Goal: Information Seeking & Learning: Find specific fact

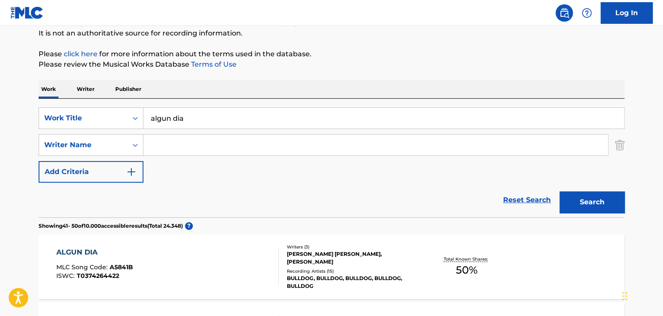
scroll to position [43, 0]
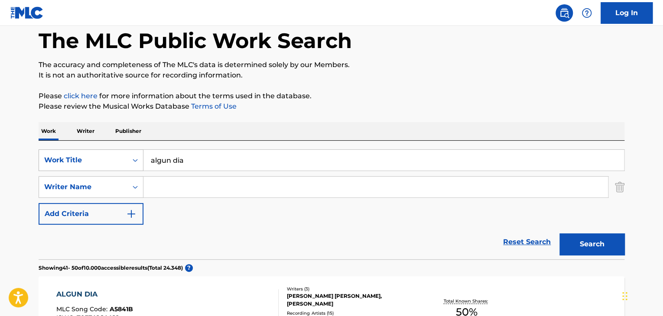
drag, startPoint x: 194, startPoint y: 154, endPoint x: 102, endPoint y: 152, distance: 91.9
click at [106, 153] on div "SearchWithCriteria2575ec03-38ca-46db-acfe-a51c87761b22 Work Title algun dia" at bounding box center [332, 161] width 586 height 22
paste input "QUE VAS A HACER?"
type input "QUE VAS A HACER?"
click at [580, 242] on button "Search" at bounding box center [591, 245] width 65 height 22
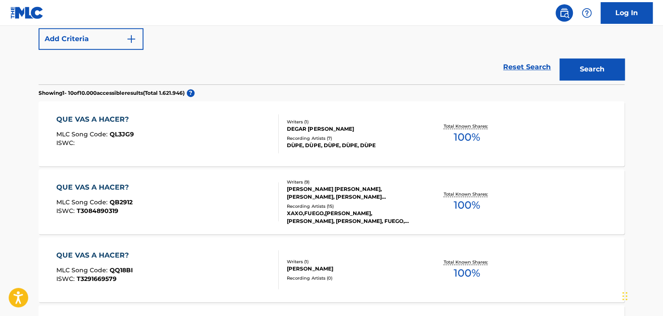
scroll to position [35, 0]
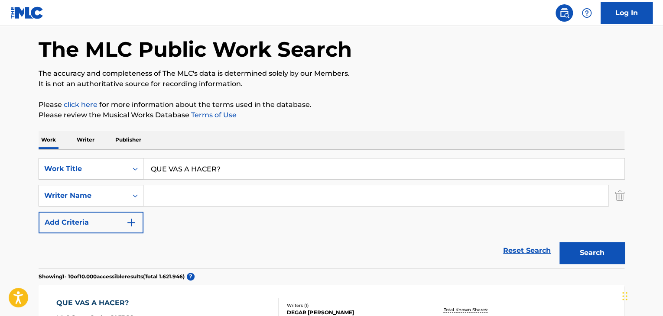
click at [182, 201] on input "Search Form" at bounding box center [375, 195] width 465 height 21
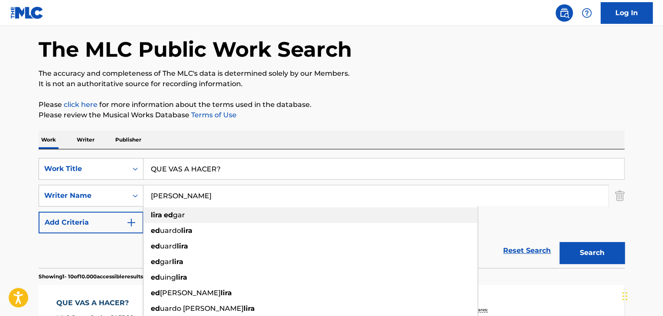
click at [172, 222] on ul "[PERSON_NAME] gar ed [PERSON_NAME] [PERSON_NAME] gar [PERSON_NAME] [PERSON_NAME…" at bounding box center [310, 286] width 334 height 156
click at [182, 217] on span "gar" at bounding box center [179, 215] width 12 height 8
type input "[PERSON_NAME]"
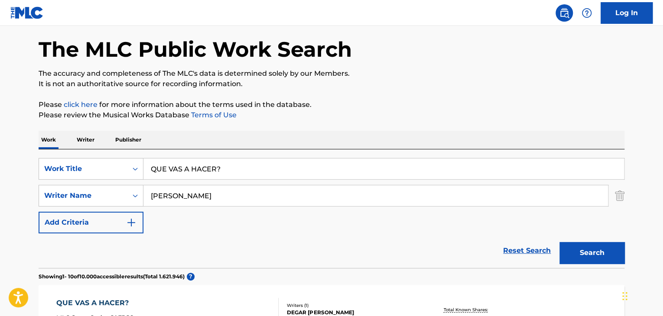
click at [614, 254] on button "Search" at bounding box center [591, 253] width 65 height 22
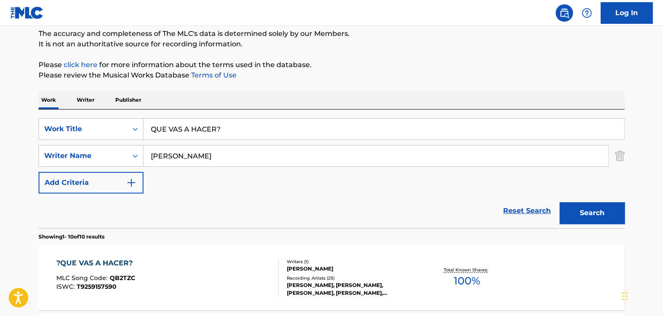
scroll to position [121, 0]
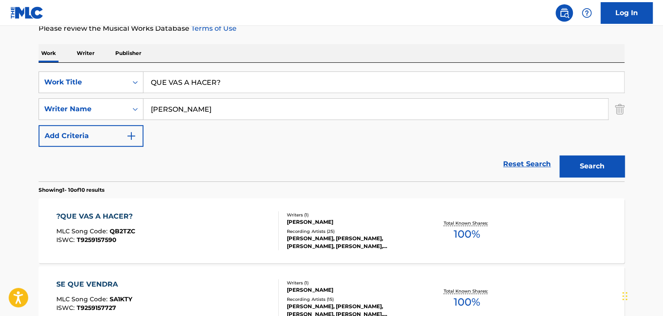
click at [205, 233] on div "?QUE VAS A HACER? MLC Song Code : QB2TZC ISWC : T9259157590" at bounding box center [167, 230] width 223 height 39
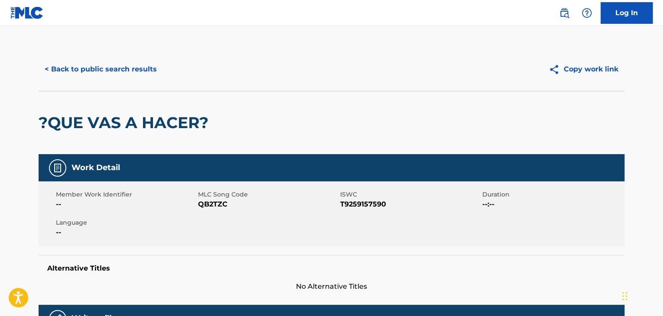
click at [206, 204] on span "QB2TZC" at bounding box center [268, 204] width 140 height 10
copy span "QB2TZC"
click at [108, 78] on button "< Back to public search results" at bounding box center [101, 70] width 124 height 22
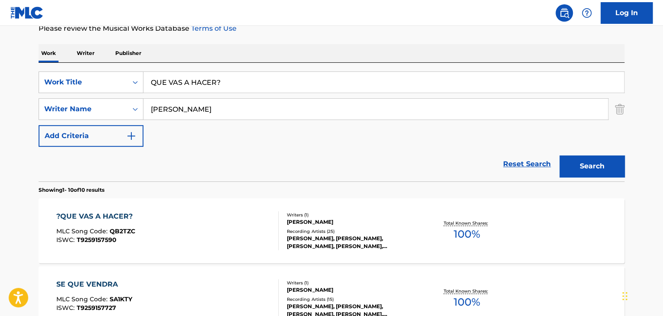
click at [386, 238] on div "[PERSON_NAME], [PERSON_NAME], [PERSON_NAME], [PERSON_NAME], [PERSON_NAME]" at bounding box center [352, 243] width 131 height 16
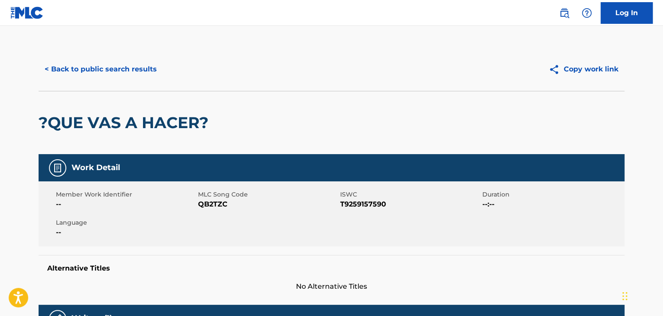
click at [209, 202] on span "QB2TZC" at bounding box center [268, 204] width 140 height 10
copy span "QB2TZC"
click at [66, 65] on button "< Back to public search results" at bounding box center [101, 70] width 124 height 22
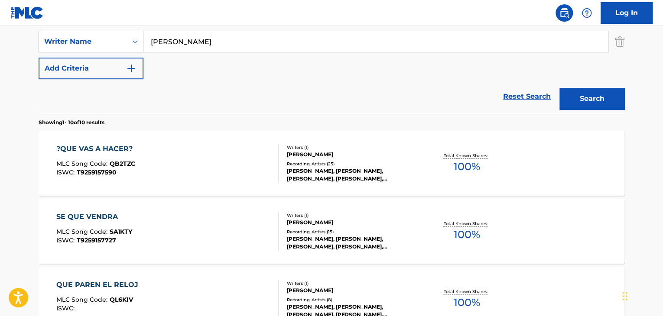
scroll to position [121, 0]
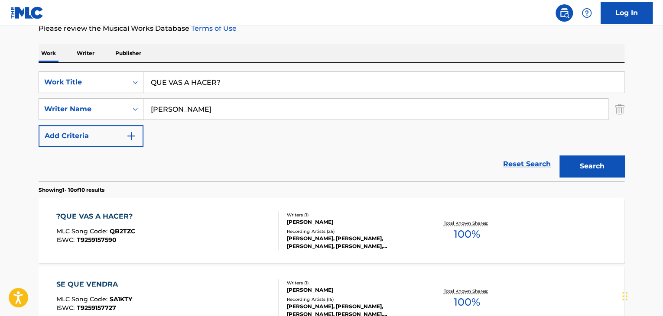
drag, startPoint x: 234, startPoint y: 85, endPoint x: 142, endPoint y: 96, distance: 92.9
click at [148, 93] on div "QUE VAS A HACER?" at bounding box center [383, 83] width 481 height 22
paste input "DONDE TE ESCONDERAS"
type input "DONDE TE ESCONDERAS?"
click at [608, 170] on button "Search" at bounding box center [591, 167] width 65 height 22
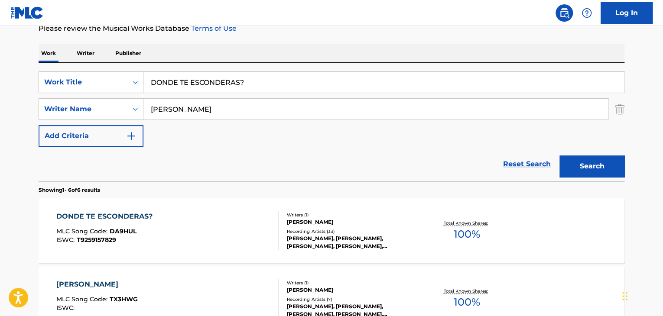
click at [224, 208] on div "DONDE TE ESCONDERAS? MLC Song Code : DA9HUL ISWC : T9259157829 Writers ( 1 ) [P…" at bounding box center [332, 230] width 586 height 65
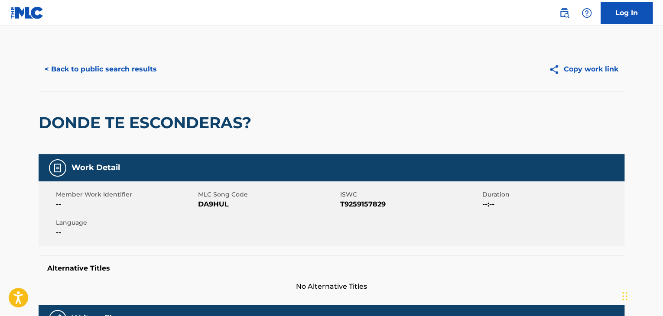
click at [218, 201] on span "DA9HUL" at bounding box center [268, 204] width 140 height 10
drag, startPoint x: 218, startPoint y: 201, endPoint x: 214, endPoint y: 199, distance: 4.5
click at [218, 202] on span "DA9HUL" at bounding box center [268, 204] width 140 height 10
copy span "DA9HUL"
click at [120, 71] on button "< Back to public search results" at bounding box center [101, 70] width 124 height 22
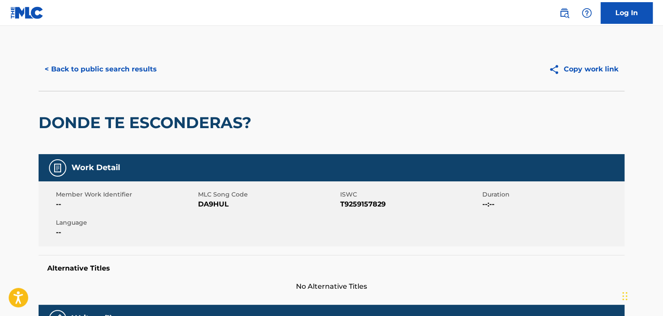
scroll to position [121, 0]
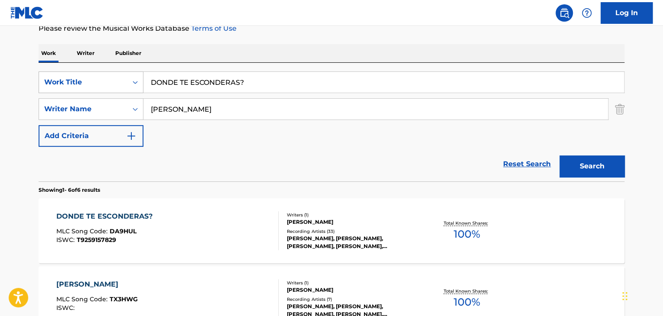
drag, startPoint x: 210, startPoint y: 80, endPoint x: 100, endPoint y: 79, distance: 110.1
click at [99, 79] on div "SearchWithCriteria2575ec03-38ca-46db-acfe-a51c87761b22 Work Title DONDE TE ESCO…" at bounding box center [332, 83] width 586 height 22
paste input "ALELUYA"
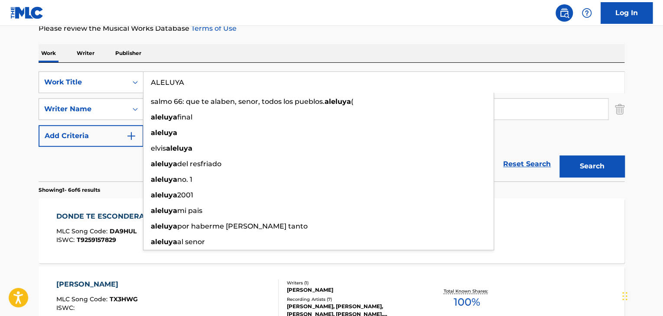
type input "ALELUYA"
click at [597, 163] on button "Search" at bounding box center [591, 167] width 65 height 22
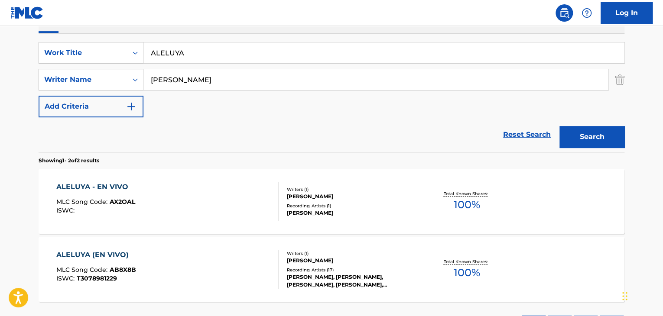
scroll to position [165, 0]
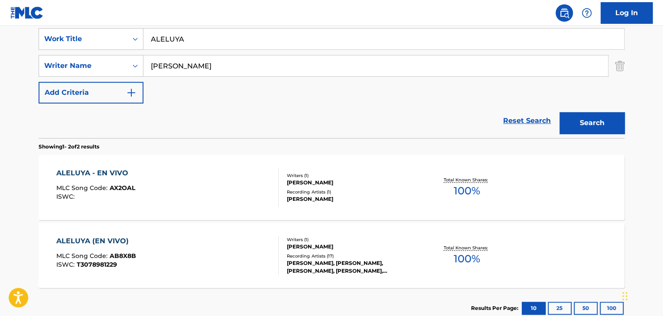
click at [325, 193] on div "Recording Artists ( 1 )" at bounding box center [352, 192] width 131 height 7
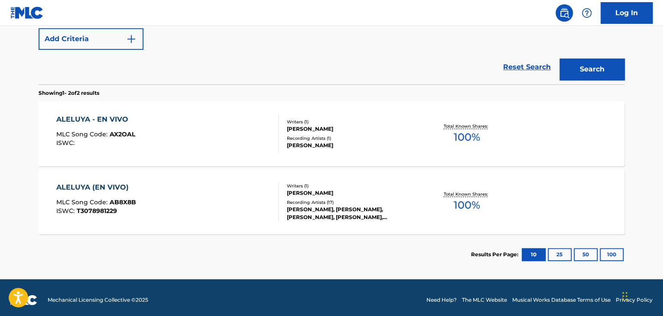
scroll to position [223, 0]
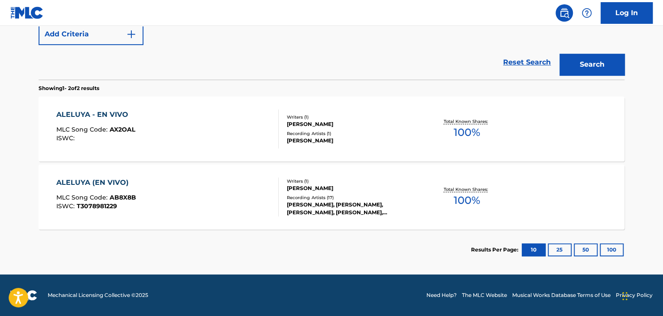
click at [370, 202] on div "[PERSON_NAME], [PERSON_NAME], [PERSON_NAME], [PERSON_NAME], [PERSON_NAME]" at bounding box center [352, 209] width 131 height 16
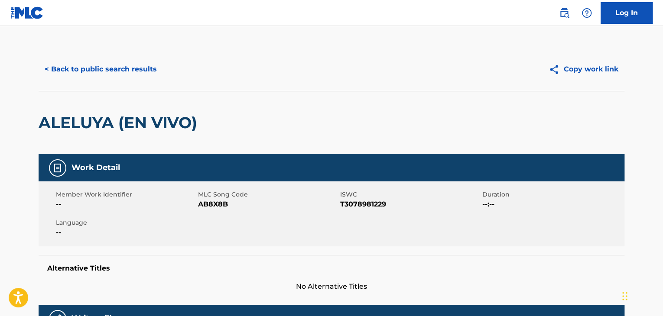
click at [216, 205] on span "AB8X8B" at bounding box center [268, 204] width 140 height 10
copy span "AB8X8B"
click at [83, 72] on button "< Back to public search results" at bounding box center [101, 70] width 124 height 22
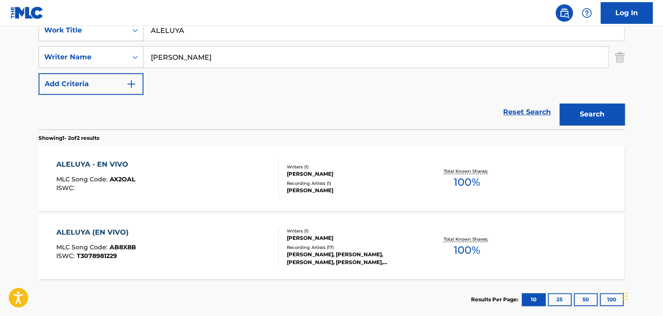
drag, startPoint x: 183, startPoint y: 33, endPoint x: 125, endPoint y: 42, distance: 59.2
click at [126, 42] on div "SearchWithCriteria2575ec03-38ca-46db-acfe-a51c87761b22 Work Title ALELUYA Searc…" at bounding box center [332, 57] width 586 height 75
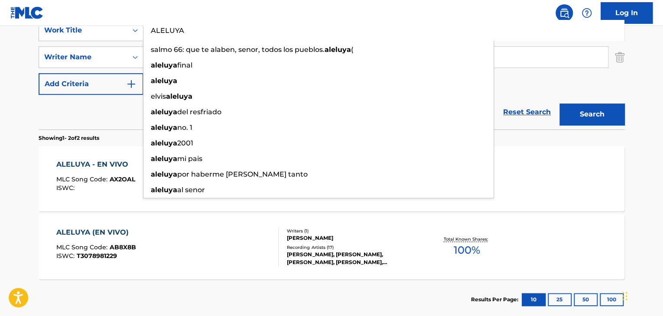
paste input "BUSCARTE"
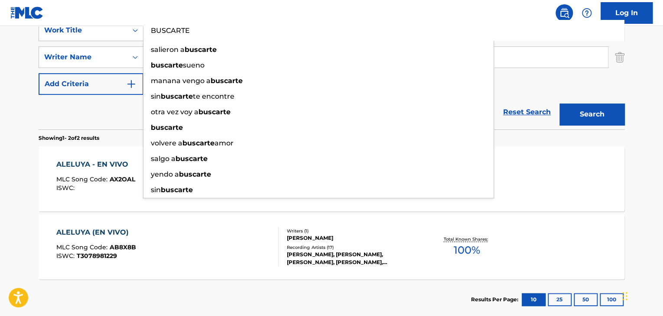
type input "BUSCARTE"
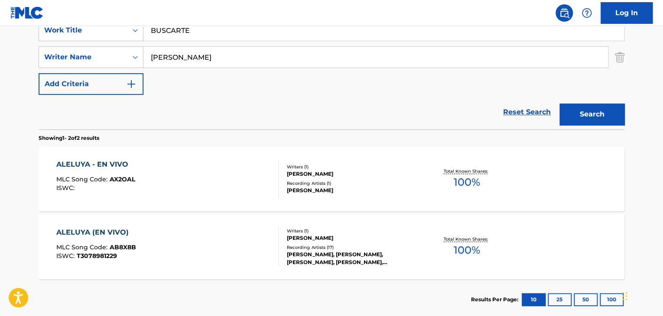
click at [595, 114] on button "Search" at bounding box center [591, 115] width 65 height 22
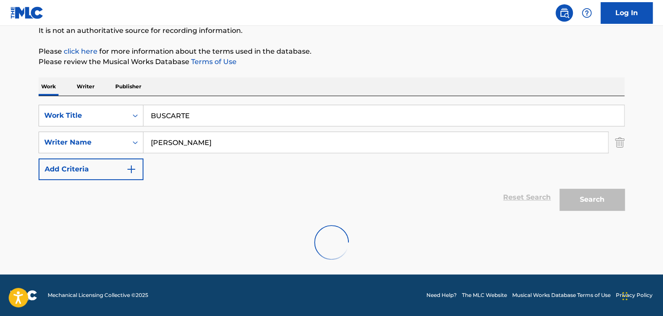
scroll to position [155, 0]
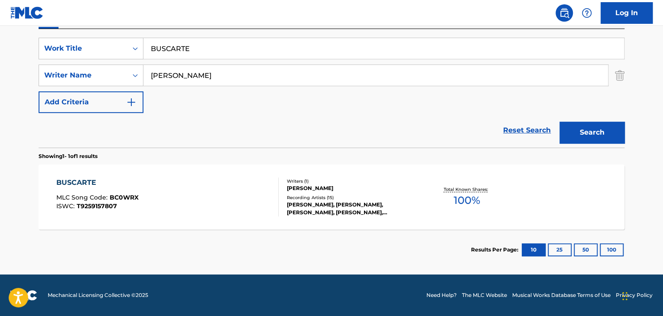
click at [337, 199] on div "Recording Artists ( 15 )" at bounding box center [352, 198] width 131 height 7
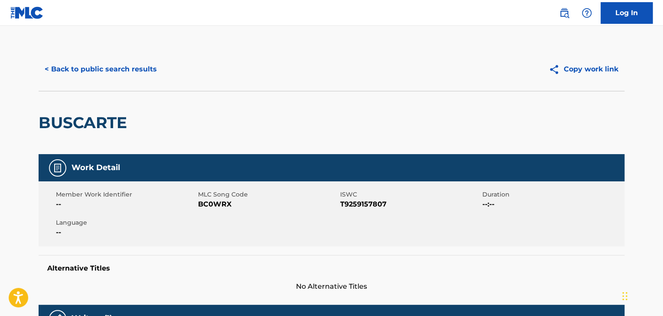
click at [207, 212] on div "Member Work Identifier -- MLC Song Code BC0WRX ISWC T9259157807 Duration --:-- …" at bounding box center [332, 214] width 586 height 65
click at [207, 211] on div "Member Work Identifier -- MLC Song Code BC0WRX ISWC T9259157807 Duration --:-- …" at bounding box center [332, 214] width 586 height 65
click at [208, 203] on span "BC0WRX" at bounding box center [268, 204] width 140 height 10
copy span "BC0WRX"
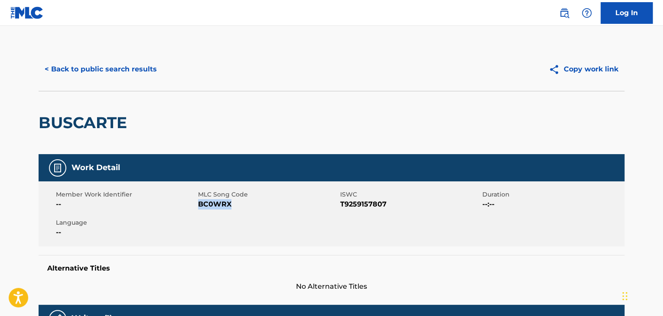
click at [94, 69] on button "< Back to public search results" at bounding box center [101, 70] width 124 height 22
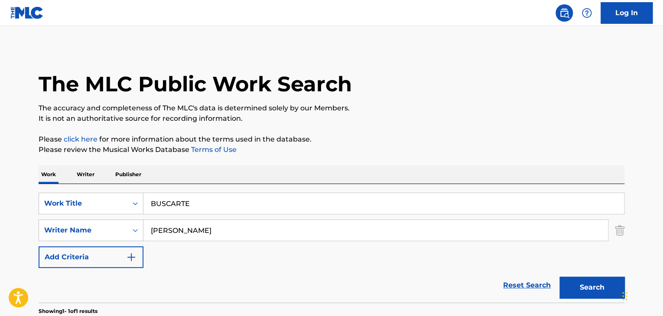
scroll to position [106, 0]
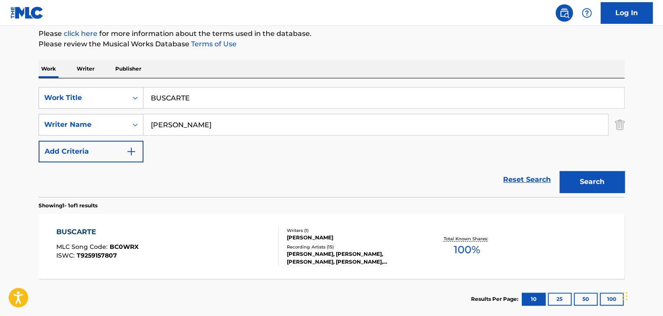
drag, startPoint x: 194, startPoint y: 96, endPoint x: 147, endPoint y: 106, distance: 47.9
click at [147, 106] on input "BUSCARTE" at bounding box center [383, 98] width 481 height 21
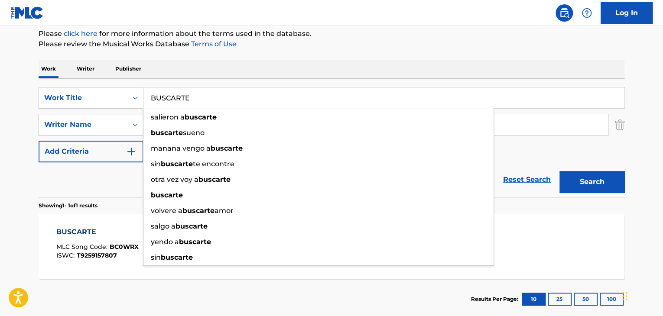
paste input "DEJATE AMAR"
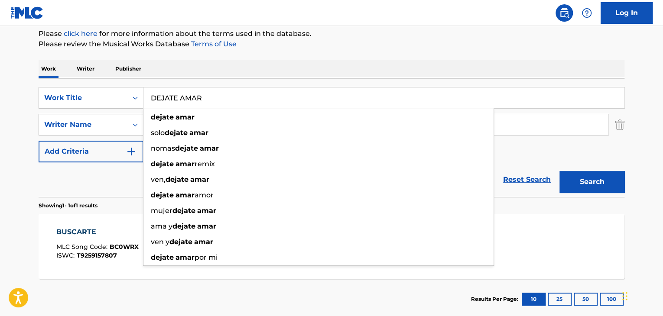
type input "DEJATE AMAR"
click at [593, 174] on button "Search" at bounding box center [591, 182] width 65 height 22
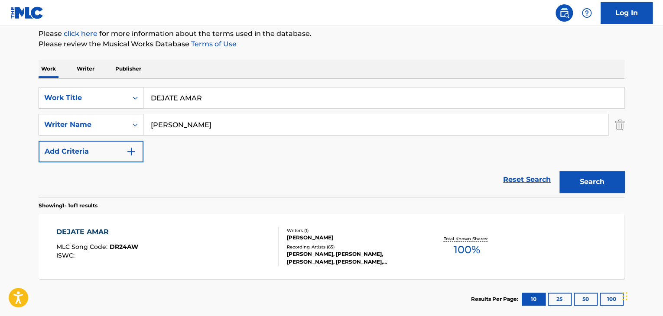
click at [156, 252] on div "DEJATE AMAR MLC Song Code : DR24AW ISWC :" at bounding box center [167, 246] width 223 height 39
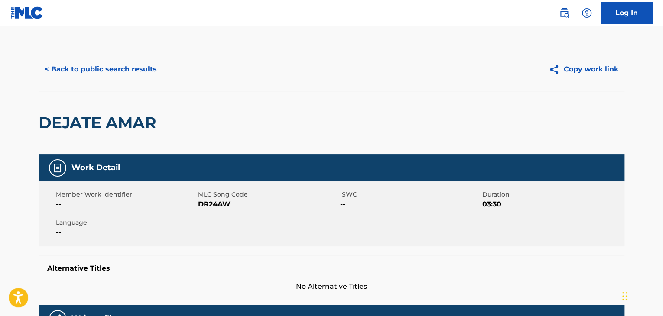
click at [206, 206] on span "DR24AW" at bounding box center [268, 204] width 140 height 10
copy span "DR24AW"
click at [116, 65] on button "< Back to public search results" at bounding box center [101, 70] width 124 height 22
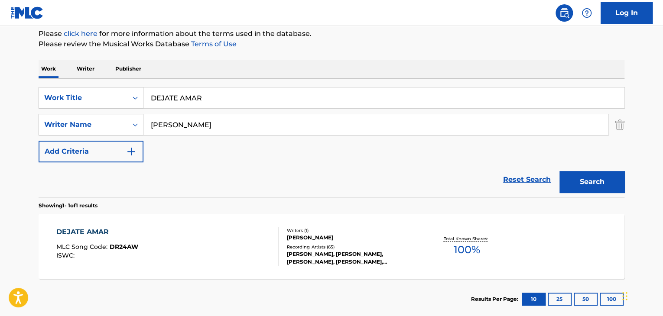
click at [220, 100] on input "DEJATE AMAR" at bounding box center [383, 98] width 481 height 21
type input "DEJATE AMAR vivo"
click at [620, 180] on button "Search" at bounding box center [591, 182] width 65 height 22
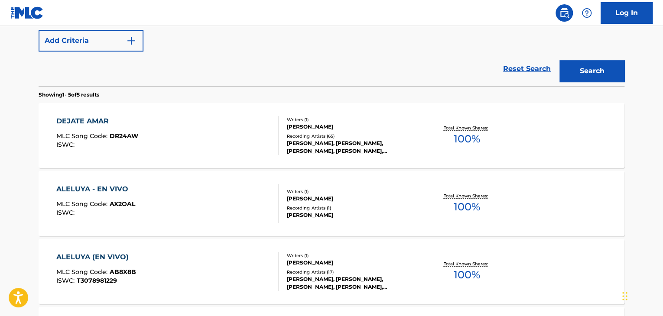
scroll to position [149, 0]
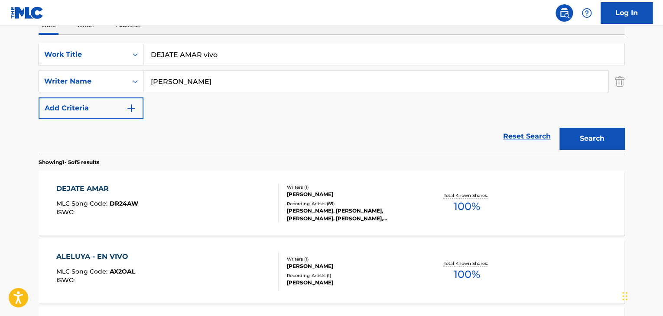
click at [272, 210] on div at bounding box center [274, 203] width 7 height 39
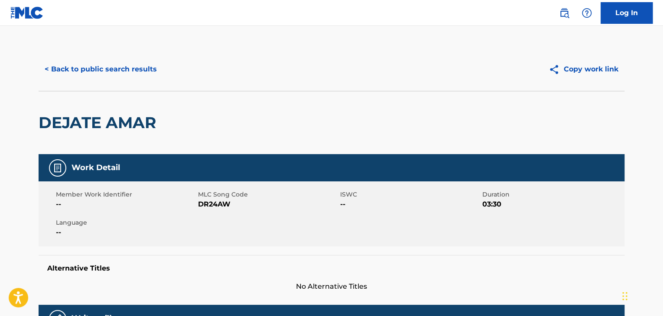
click at [213, 203] on span "DR24AW" at bounding box center [268, 204] width 140 height 10
click at [215, 203] on span "DR24AW" at bounding box center [268, 204] width 140 height 10
copy span "DR24AW"
click at [105, 72] on button "< Back to public search results" at bounding box center [101, 70] width 124 height 22
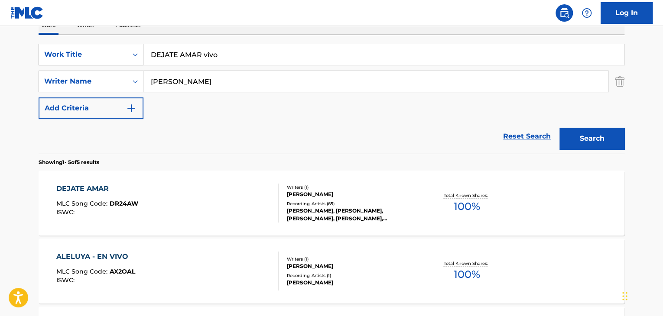
drag, startPoint x: 154, startPoint y: 56, endPoint x: 113, endPoint y: 59, distance: 41.7
click at [111, 61] on div "SearchWithCriteria2575ec03-38ca-46db-acfe-a51c87761b22 Work Title DEJATE AMAR v…" at bounding box center [332, 55] width 586 height 22
paste input "ONDE TE ESCONDERAS?"
type input "DONDE TE ESCONDERAS?"
click at [569, 138] on button "Search" at bounding box center [591, 139] width 65 height 22
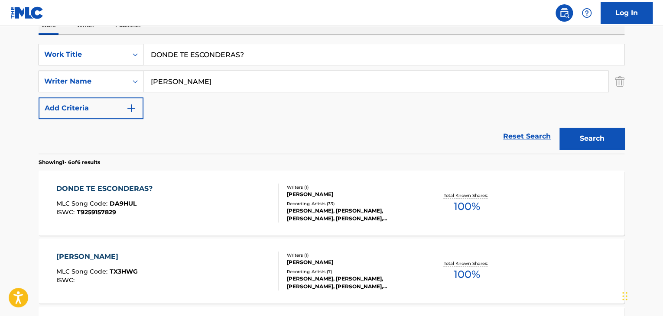
click at [184, 221] on div "DONDE TE ESCONDERAS? MLC Song Code : DA9HUL ISWC : T9259157829" at bounding box center [167, 203] width 223 height 39
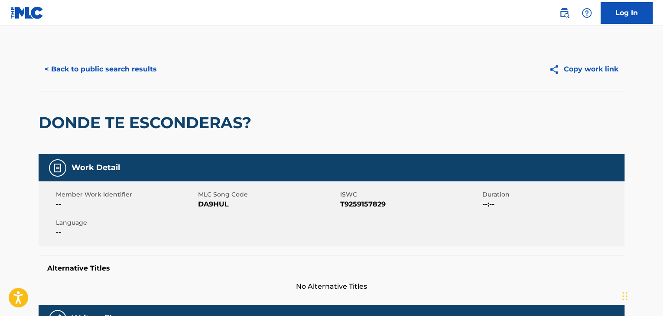
click at [218, 205] on span "DA9HUL" at bounding box center [268, 204] width 140 height 10
copy span "DA9HUL"
click at [136, 73] on button "< Back to public search results" at bounding box center [101, 70] width 124 height 22
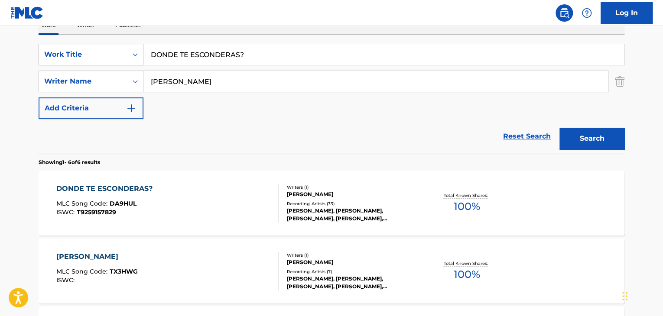
drag, startPoint x: 255, startPoint y: 51, endPoint x: 133, endPoint y: 60, distance: 123.0
click at [133, 60] on div "SearchWithCriteria2575ec03-38ca-46db-acfe-a51c87761b22 Work Title DONDE TE ESCO…" at bounding box center [332, 55] width 586 height 22
paste input "IME SI ERES TU"
type input "DIME SI ERES TU vivo"
click at [604, 146] on button "Search" at bounding box center [591, 139] width 65 height 22
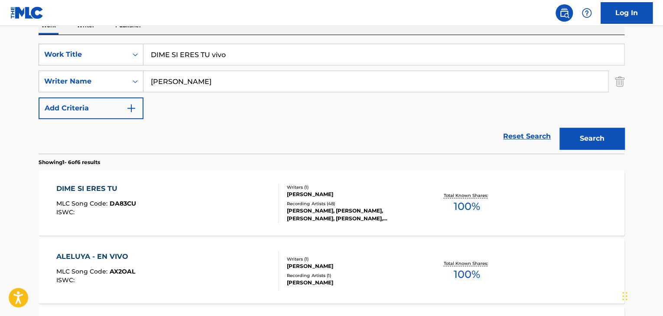
click at [180, 208] on div "DIME SI ERES TU MLC Song Code : DA83CU ISWC :" at bounding box center [167, 203] width 223 height 39
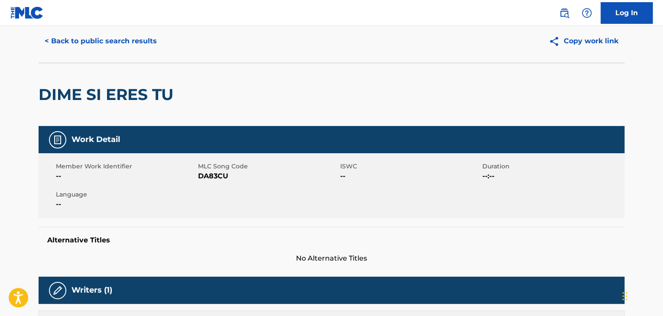
scroll to position [43, 0]
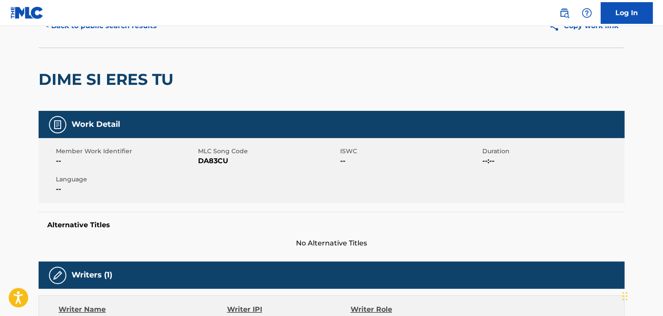
click at [212, 160] on span "DA83CU" at bounding box center [268, 161] width 140 height 10
copy span "DA83CU"
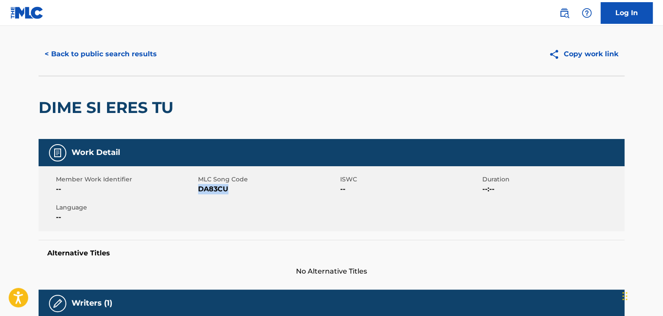
scroll to position [0, 0]
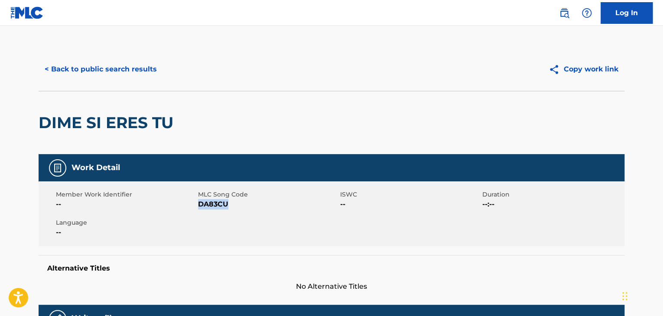
click at [139, 73] on button "< Back to public search results" at bounding box center [101, 70] width 124 height 22
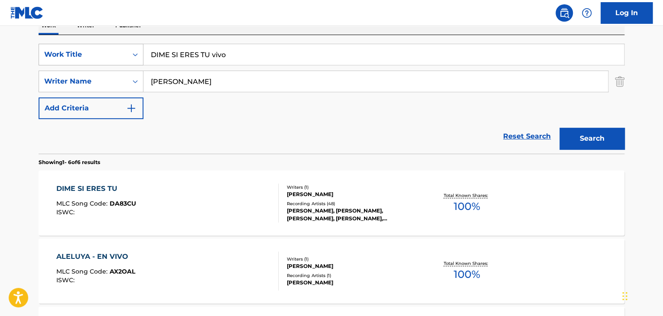
drag, startPoint x: 227, startPoint y: 56, endPoint x: 108, endPoint y: 59, distance: 118.4
click at [108, 59] on div "SearchWithCriteria2575ec03-38ca-46db-acfe-a51c87761b22 Work Title DIME SI ERES …" at bounding box center [332, 55] width 586 height 22
paste input "EL OTRO LADO DEL RIO"
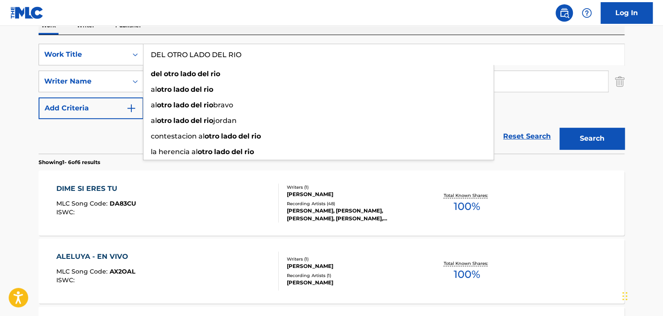
type input "DEL OTRO LADO DEL RIO"
click at [585, 146] on button "Search" at bounding box center [591, 139] width 65 height 22
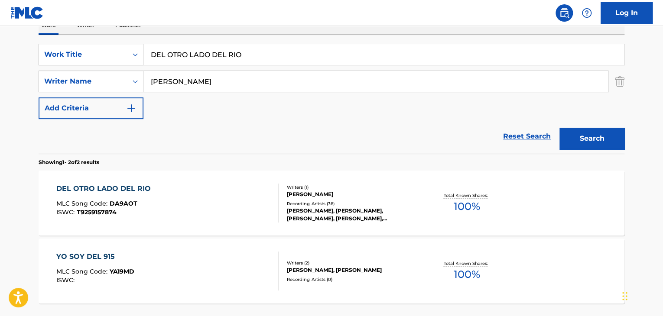
click at [270, 220] on div "DEL OTRO LADO DEL RIO MLC Song Code : DA9AOT ISWC : T9259157874" at bounding box center [167, 203] width 223 height 39
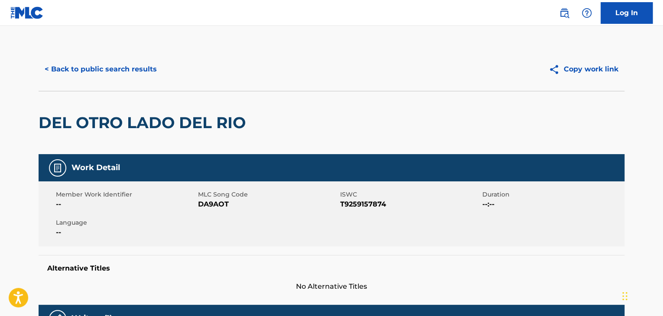
click at [208, 204] on span "DA9AOT" at bounding box center [268, 204] width 140 height 10
copy span "DA9AOT"
click at [71, 63] on button "< Back to public search results" at bounding box center [101, 70] width 124 height 22
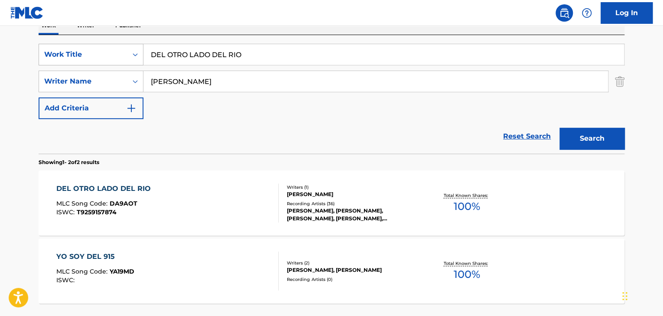
drag, startPoint x: 264, startPoint y: 55, endPoint x: 90, endPoint y: 54, distance: 173.8
click at [91, 54] on div "SearchWithCriteria2575ec03-38ca-46db-acfe-a51c87761b22 Work Title DEL OTRO LADO…" at bounding box center [332, 55] width 586 height 22
paste input "EL REY VENDRA (EN VIVO)"
type input "EL REY VENDRA (EN VIVO)"
click at [612, 148] on button "Search" at bounding box center [591, 139] width 65 height 22
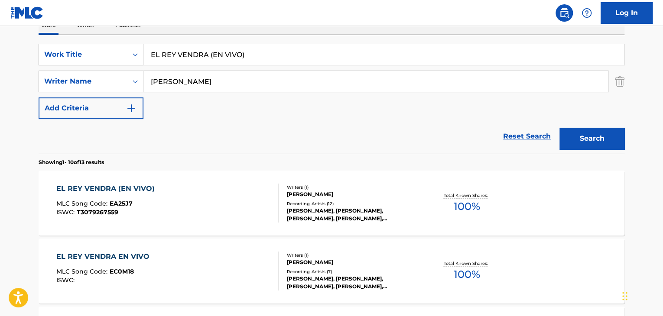
click at [154, 205] on div "MLC Song Code : EA25J7" at bounding box center [107, 205] width 103 height 9
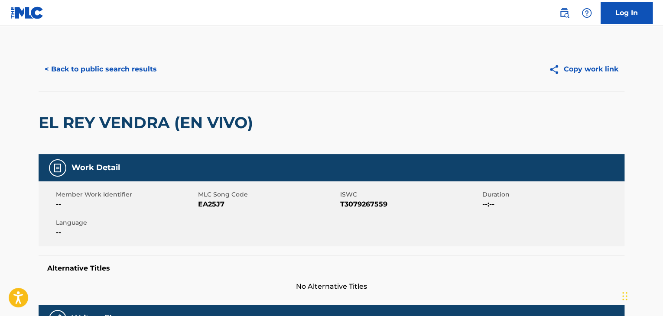
click at [211, 206] on span "EA25J7" at bounding box center [268, 204] width 140 height 10
click at [96, 61] on button "< Back to public search results" at bounding box center [101, 70] width 124 height 22
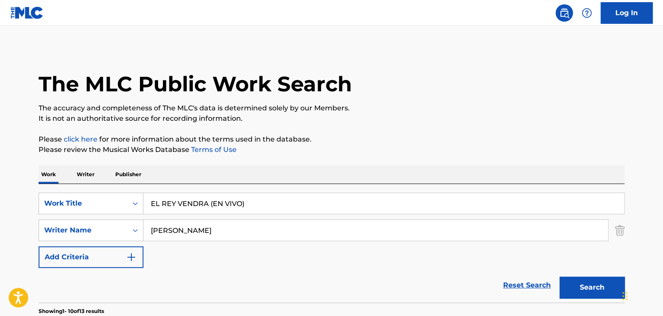
scroll to position [149, 0]
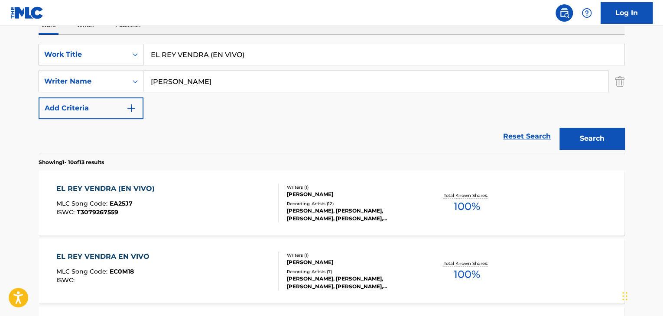
drag, startPoint x: 265, startPoint y: 59, endPoint x: 100, endPoint y: 61, distance: 164.7
click at [100, 61] on div "SearchWithCriteria2575ec03-38ca-46db-acfe-a51c87761b22 Work Title EL REY VENDRA…" at bounding box center [332, 55] width 586 height 22
paste input "CAMINO DE LOS MARTIRES"
type input "EL CAMINO DE LOS MARTIRES"
click at [590, 127] on div "Search" at bounding box center [589, 136] width 69 height 35
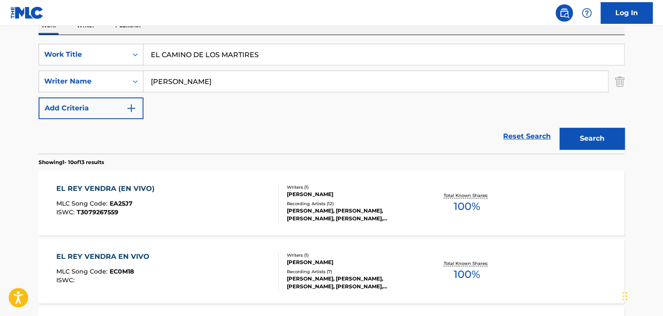
click at [593, 136] on button "Search" at bounding box center [591, 139] width 65 height 22
click at [213, 201] on div "EL CAMINO DE LOS MARTIRES MLC Song Code : EA2QXA ISWC : T9259158388" at bounding box center [167, 203] width 223 height 39
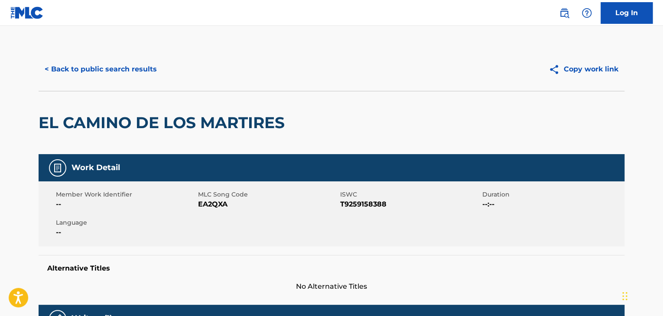
click at [208, 202] on span "EA2QXA" at bounding box center [268, 204] width 140 height 10
click at [57, 77] on button "< Back to public search results" at bounding box center [101, 70] width 124 height 22
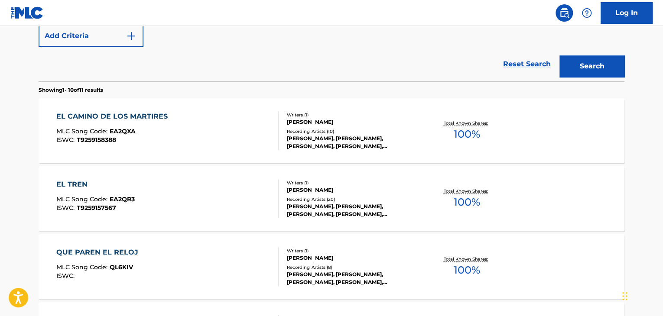
scroll to position [236, 0]
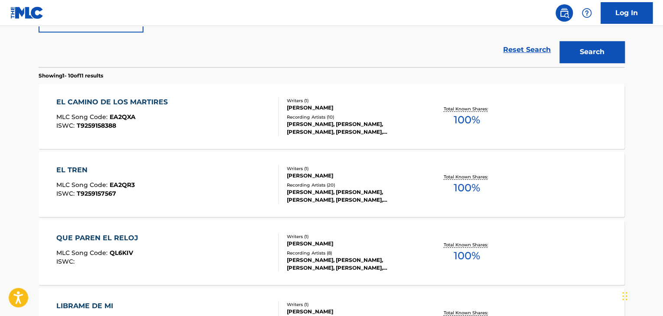
click at [337, 174] on div "[PERSON_NAME]" at bounding box center [352, 176] width 131 height 8
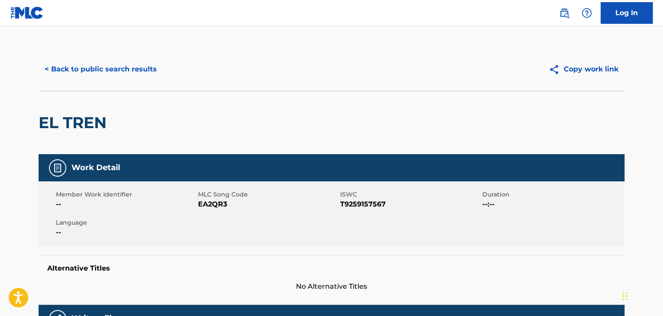
click at [218, 207] on span "EA2QR3" at bounding box center [268, 204] width 140 height 10
click at [125, 70] on button "< Back to public search results" at bounding box center [101, 70] width 124 height 22
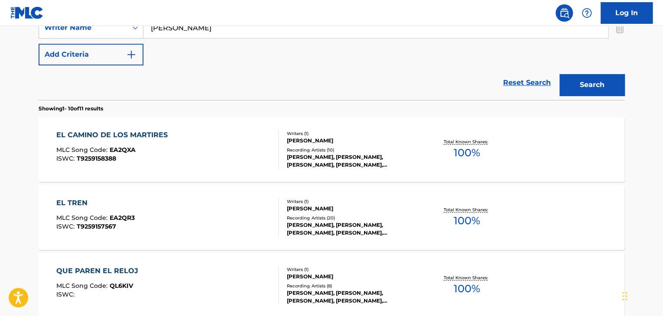
scroll to position [112, 0]
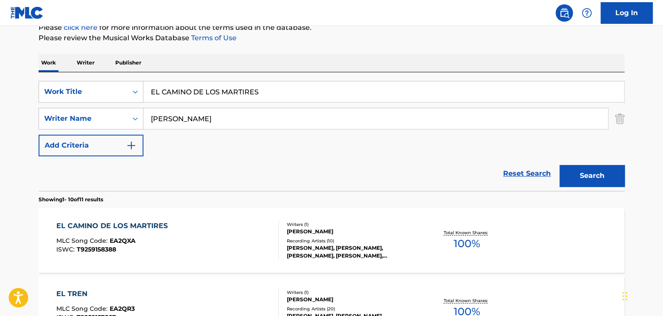
drag, startPoint x: 263, startPoint y: 88, endPoint x: 68, endPoint y: 70, distance: 195.8
click at [62, 90] on div "SearchWithCriteria2575ec03-38ca-46db-acfe-a51c87761b22 Work Title EL CAMINO DE …" at bounding box center [332, 92] width 586 height 22
paste input "S LO MISMO"
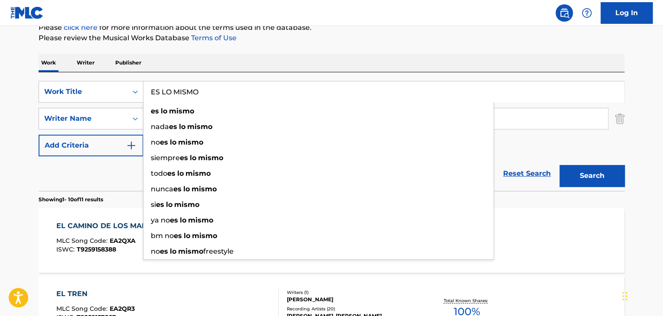
type input "ES LO MISMO"
click at [600, 178] on button "Search" at bounding box center [591, 176] width 65 height 22
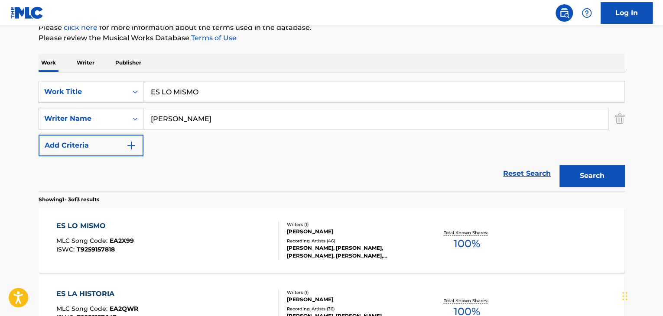
click at [202, 240] on div "ES LO MISMO MLC Song Code : EA2X99 ISWC : T9259157818" at bounding box center [167, 240] width 223 height 39
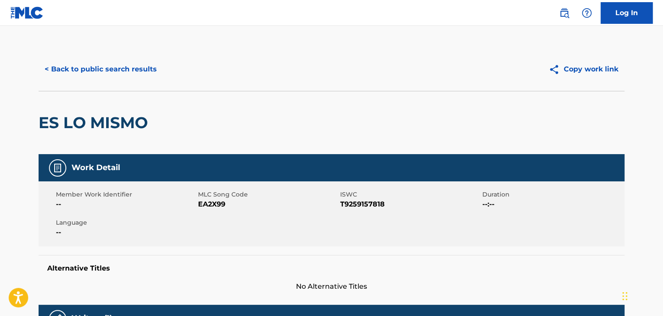
click at [201, 204] on span "EA2X99" at bounding box center [268, 204] width 140 height 10
click at [143, 68] on button "< Back to public search results" at bounding box center [101, 70] width 124 height 22
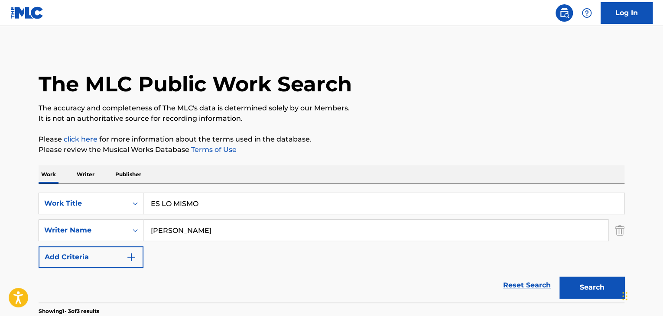
scroll to position [112, 0]
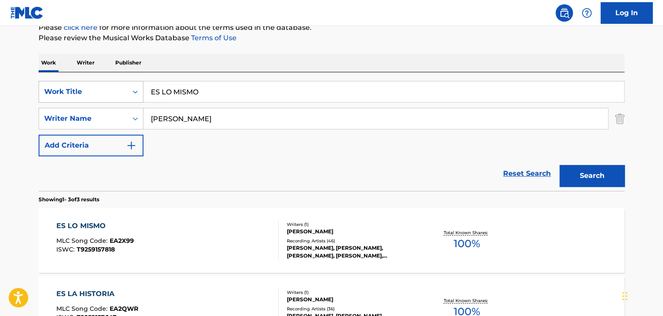
drag, startPoint x: 197, startPoint y: 88, endPoint x: 71, endPoint y: 82, distance: 125.8
click at [71, 87] on div "SearchWithCriteria2575ec03-38ca-46db-acfe-a51c87761b22 Work Title ES LO MISMO" at bounding box center [332, 92] width 586 height 22
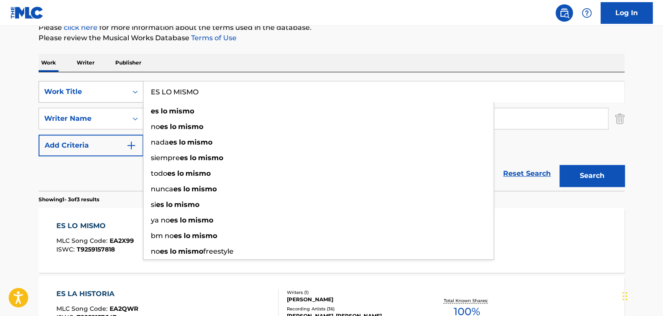
paste input "ME QUEMA: ADIOS MUNDO MI"
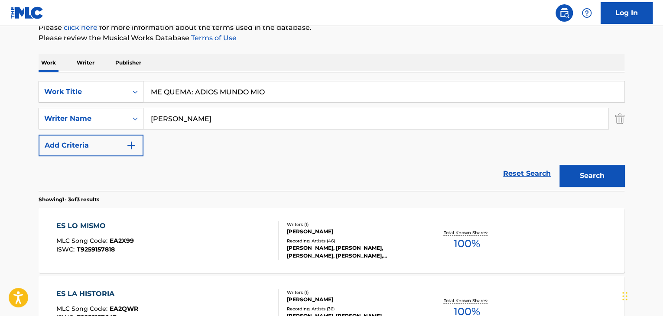
type input "ME QUEMA: ADIOS MUNDO MIO"
click at [575, 167] on button "Search" at bounding box center [591, 176] width 65 height 22
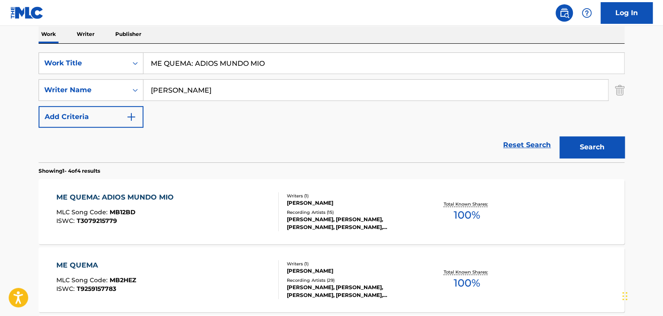
scroll to position [155, 0]
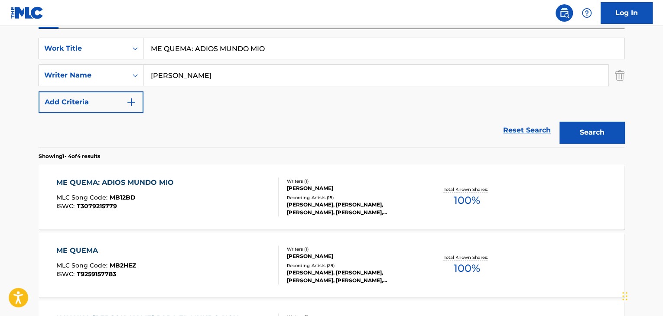
click at [293, 204] on div "[PERSON_NAME], [PERSON_NAME], [PERSON_NAME], [PERSON_NAME], [PERSON_NAME]" at bounding box center [352, 209] width 131 height 16
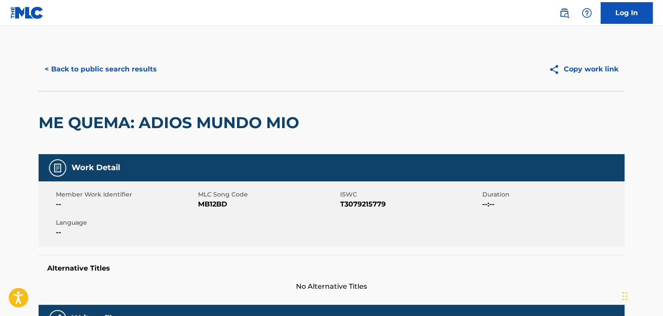
click at [203, 203] on span "MB12BD" at bounding box center [268, 204] width 140 height 10
click at [202, 204] on span "MB12BD" at bounding box center [268, 204] width 140 height 10
click at [48, 74] on button "< Back to public search results" at bounding box center [101, 70] width 124 height 22
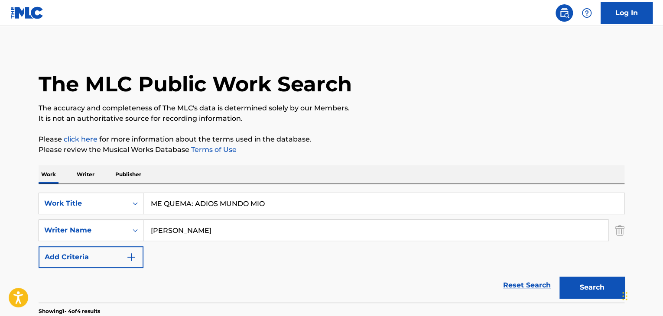
scroll to position [155, 0]
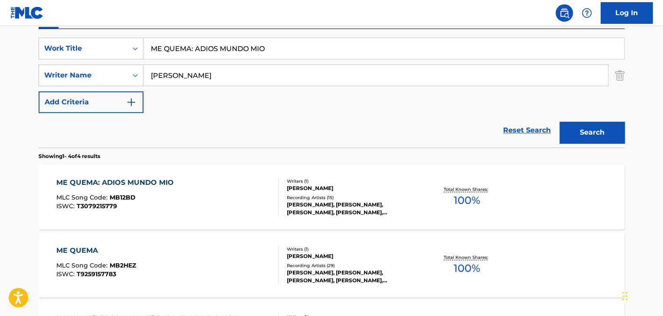
click at [157, 255] on div "ME QUEMA MLC Song Code : MB2HEZ ISWC : T9259157783" at bounding box center [167, 265] width 223 height 39
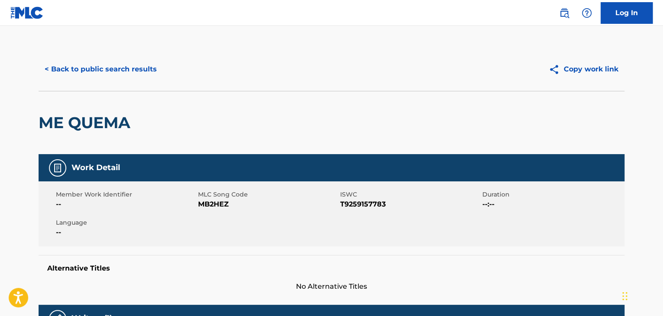
click at [211, 203] on span "MB2HEZ" at bounding box center [268, 204] width 140 height 10
drag, startPoint x: 211, startPoint y: 203, endPoint x: 200, endPoint y: 205, distance: 10.5
click at [209, 203] on span "MB2HEZ" at bounding box center [268, 204] width 140 height 10
click at [146, 62] on button "< Back to public search results" at bounding box center [101, 70] width 124 height 22
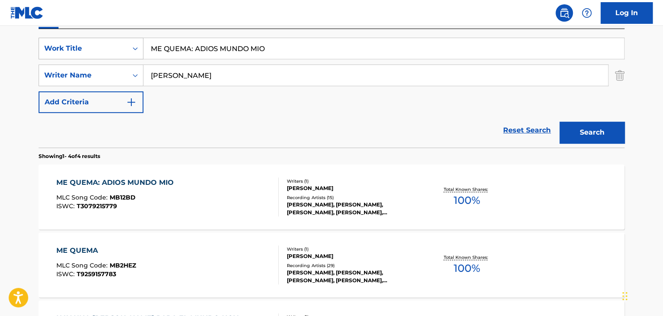
drag, startPoint x: 272, startPoint y: 43, endPoint x: 49, endPoint y: 46, distance: 222.8
click at [50, 47] on div "SearchWithCriteria2575ec03-38ca-46db-acfe-a51c87761b22 Work Title ME QUEMA: ADI…" at bounding box center [332, 49] width 586 height 22
paste input "HAY UNA [PERSON_NAME]"
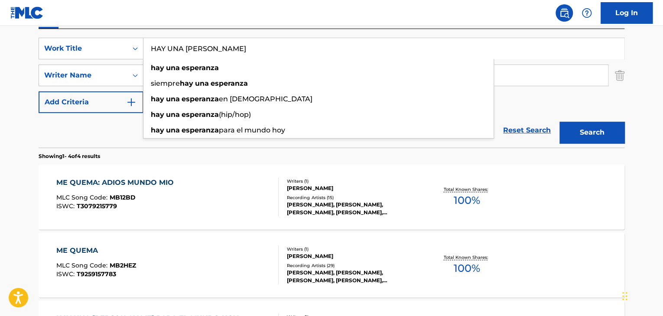
type input "HAY UNA [PERSON_NAME]"
click at [611, 130] on button "Search" at bounding box center [591, 133] width 65 height 22
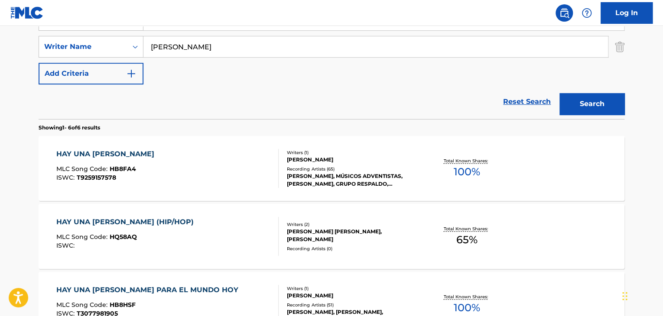
scroll to position [198, 0]
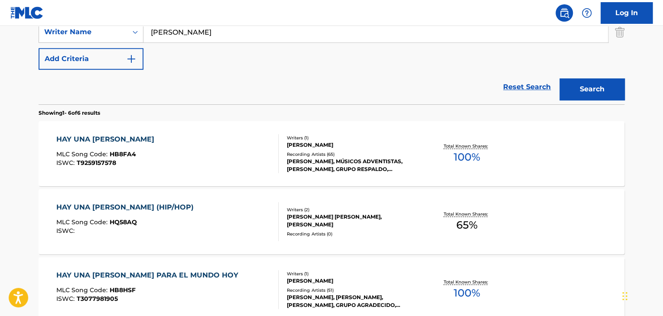
click at [272, 149] on div at bounding box center [274, 153] width 7 height 39
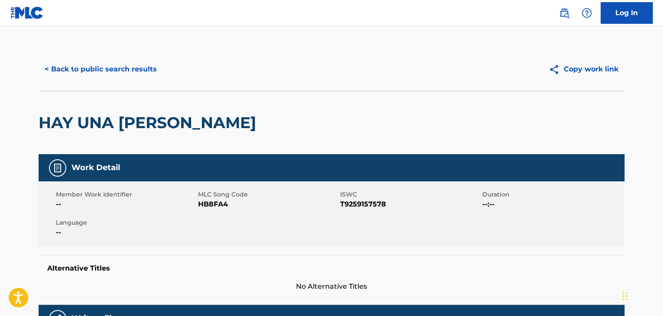
scroll to position [43, 0]
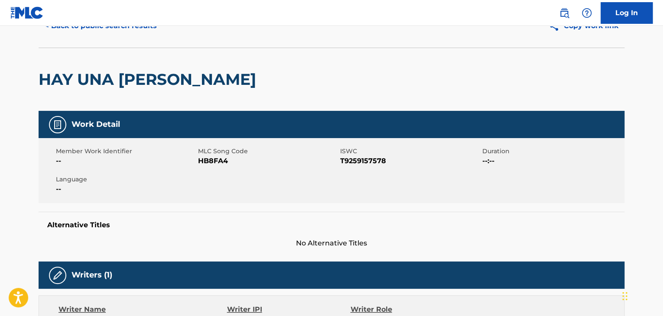
click at [213, 160] on span "HB8FA4" at bounding box center [268, 161] width 140 height 10
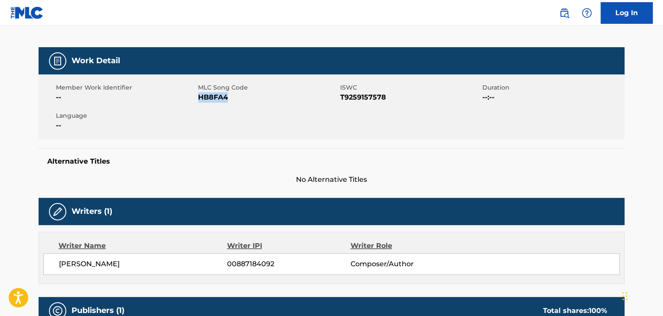
scroll to position [0, 0]
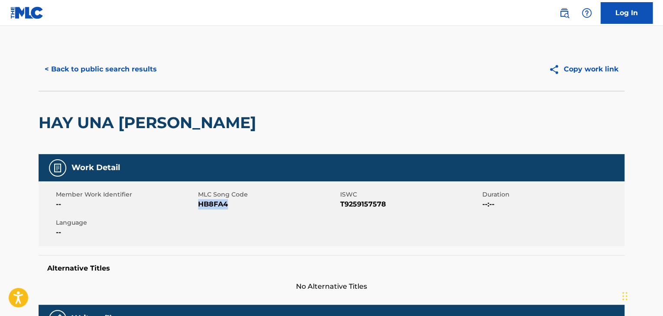
click at [141, 61] on button "< Back to public search results" at bounding box center [101, 70] width 124 height 22
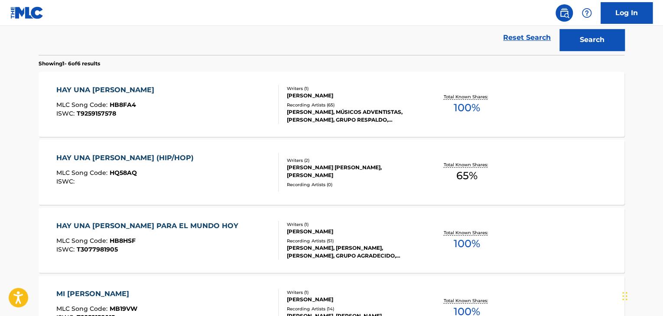
scroll to position [75, 0]
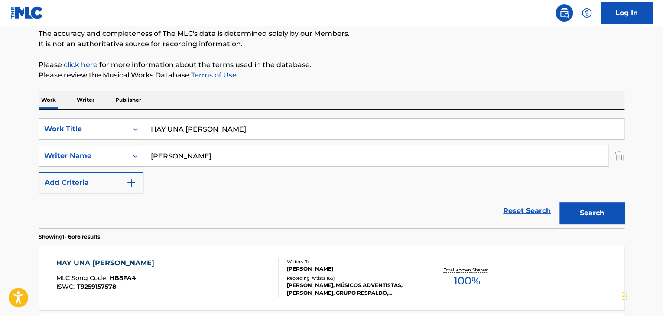
drag, startPoint x: 241, startPoint y: 125, endPoint x: 81, endPoint y: 114, distance: 160.3
click at [87, 122] on div "SearchWithCriteria2575ec03-38ca-46db-acfe-a51c87761b22 Work Title HAY UNA [PERS…" at bounding box center [332, 129] width 586 height 22
paste input "MORIR A MI"
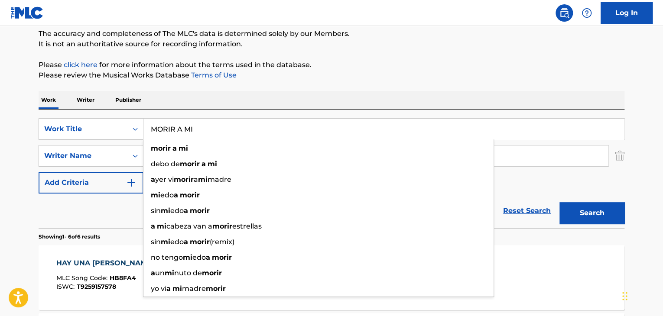
type input "MORIR A MI"
click at [612, 225] on div "Search" at bounding box center [589, 211] width 69 height 35
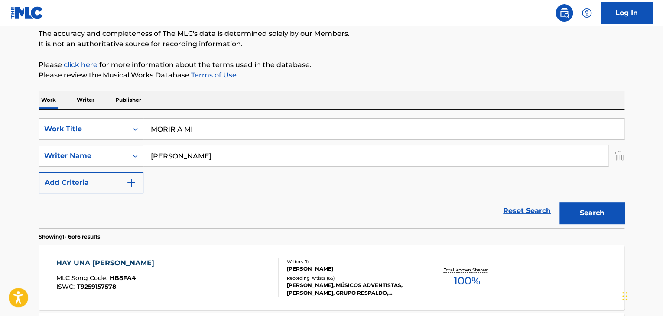
click at [602, 212] on button "Search" at bounding box center [591, 213] width 65 height 22
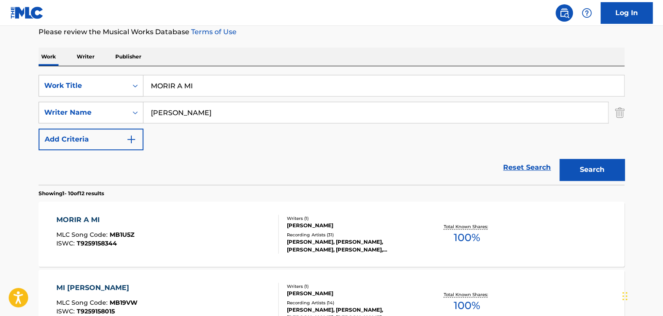
click at [201, 224] on div "MORIR A MI MLC Song Code : MB1U5Z ISWC : T9259158344" at bounding box center [167, 234] width 223 height 39
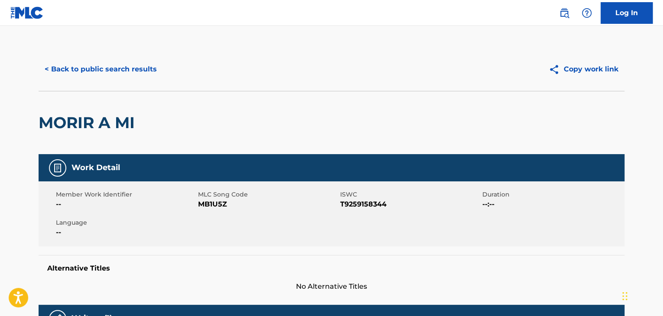
click at [218, 207] on span "MB1U5Z" at bounding box center [268, 204] width 140 height 10
click at [130, 62] on button "< Back to public search results" at bounding box center [101, 70] width 124 height 22
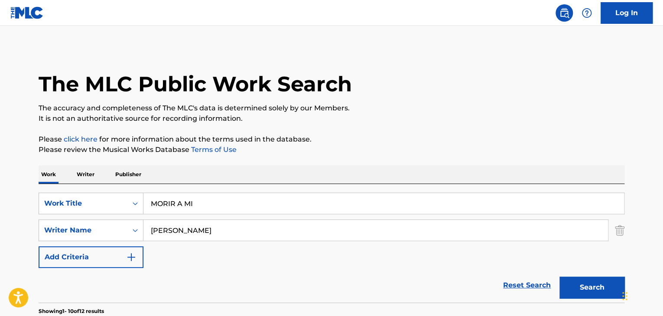
scroll to position [118, 0]
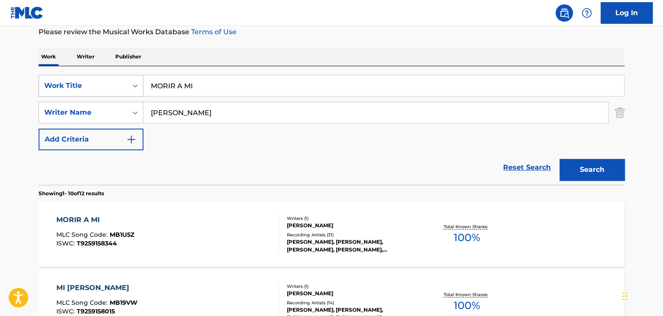
drag, startPoint x: 118, startPoint y: 83, endPoint x: 117, endPoint y: 77, distance: 5.7
click at [117, 82] on div "SearchWithCriteria2575ec03-38ca-46db-acfe-a51c87761b22 Work Title MORIR A MI" at bounding box center [332, 86] width 586 height 22
paste input "UERTO UNA VEZ"
type input "MUERTO UNA VEZ"
click at [592, 172] on button "Search" at bounding box center [591, 170] width 65 height 22
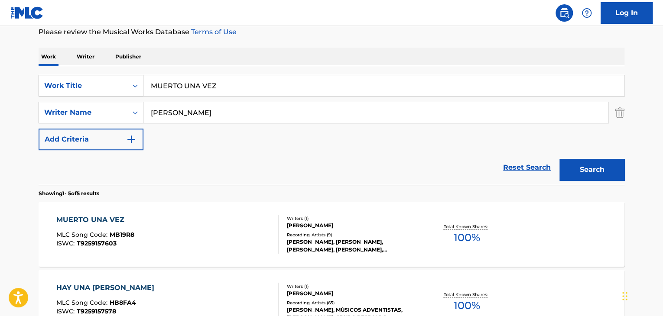
scroll to position [161, 0]
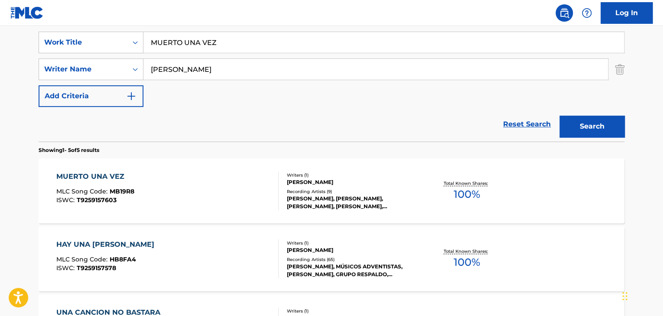
click at [269, 181] on div "MUERTO UNA VEZ MLC Song Code : MB19R8 ISWC : T9259157603" at bounding box center [167, 191] width 223 height 39
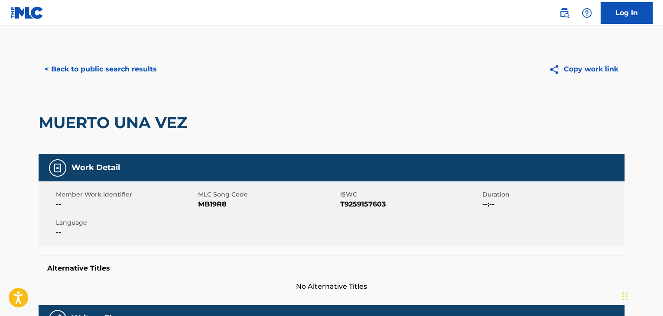
click at [221, 205] on span "MB19R8" at bounding box center [268, 204] width 140 height 10
click at [120, 66] on button "< Back to public search results" at bounding box center [101, 70] width 124 height 22
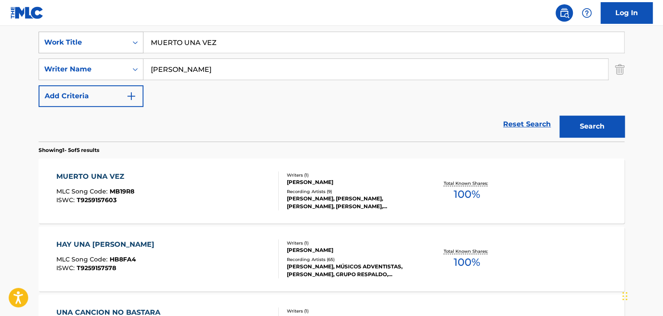
drag, startPoint x: 224, startPoint y: 42, endPoint x: 75, endPoint y: 42, distance: 149.1
click at [75, 42] on div "SearchWithCriteria2575ec03-38ca-46db-acfe-a51c87761b22 Work Title MUERTO UNA VEZ" at bounding box center [332, 43] width 586 height 22
paste input "NO PUEDO VIVIR SIN TI"
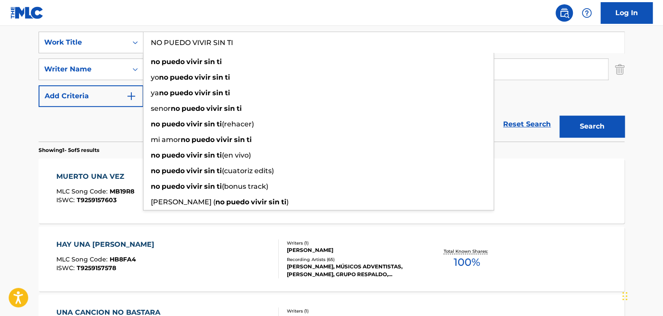
type input "NO PUEDO VIVIR SIN TI"
click at [580, 122] on button "Search" at bounding box center [591, 127] width 65 height 22
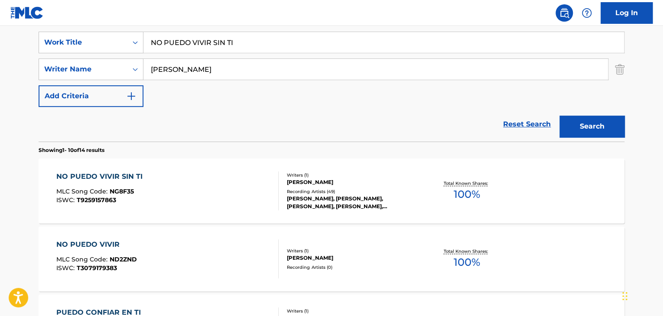
click at [229, 207] on div "NO PUEDO VIVIR SIN TI MLC Song Code : NG8F35 ISWC : T9259157863" at bounding box center [167, 191] width 223 height 39
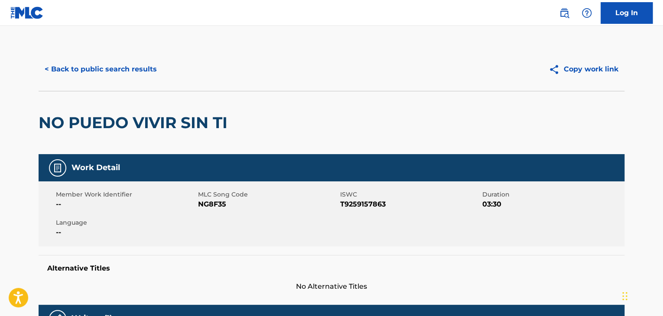
click at [212, 203] on span "NG8F35" at bounding box center [268, 204] width 140 height 10
click at [158, 72] on button "< Back to public search results" at bounding box center [101, 70] width 124 height 22
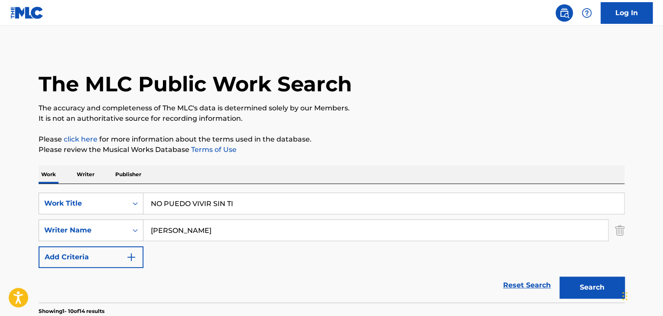
scroll to position [161, 0]
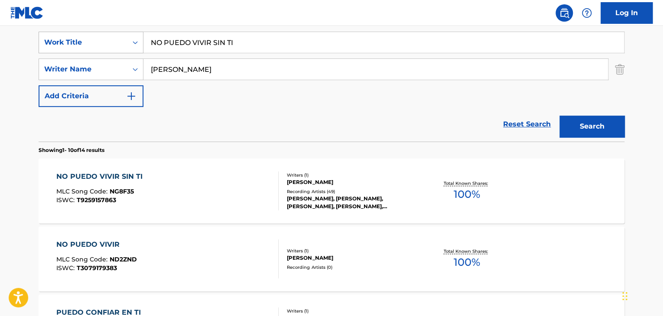
drag, startPoint x: 244, startPoint y: 44, endPoint x: 43, endPoint y: 42, distance: 200.2
click at [43, 42] on div "SearchWithCriteria2575ec03-38ca-46db-acfe-a51c87761b22 Work Title NO PUEDO VIVI…" at bounding box center [332, 43] width 586 height 22
paste input "VOY A MIRAR ATRAS"
type input "NO VOY A MIRAR ATRAS"
click at [567, 117] on button "Search" at bounding box center [591, 127] width 65 height 22
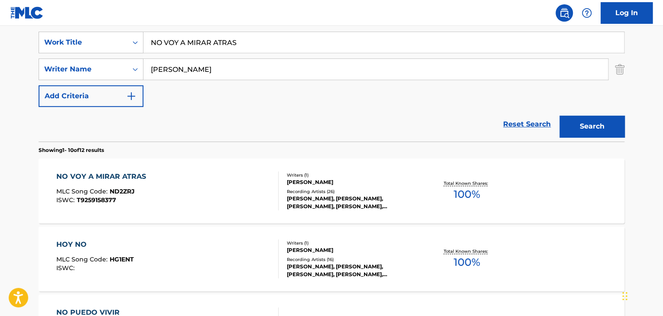
click at [260, 196] on div "NO VOY A MIRAR ATRAS MLC Song Code : ND2ZRJ ISWC : T9259158377" at bounding box center [167, 191] width 223 height 39
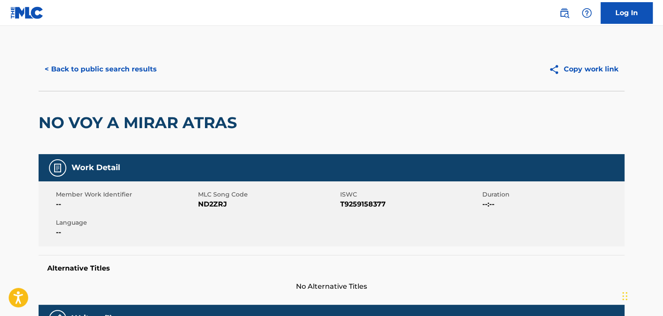
click at [204, 208] on span "ND2ZRJ" at bounding box center [268, 204] width 140 height 10
click at [137, 73] on button "< Back to public search results" at bounding box center [101, 70] width 124 height 22
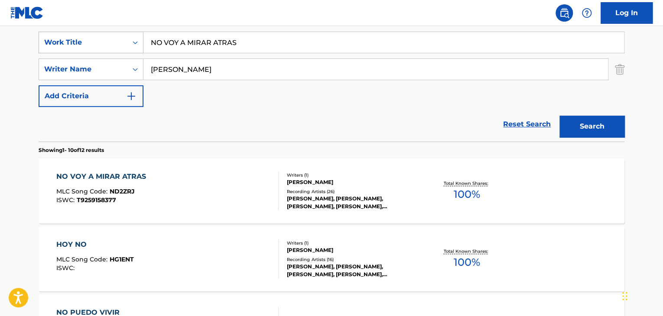
drag, startPoint x: 239, startPoint y: 39, endPoint x: 132, endPoint y: 39, distance: 107.0
click at [134, 39] on div "SearchWithCriteria2575ec03-38ca-46db-acfe-a51c87761b22 Work Title NO VOY A MIRA…" at bounding box center [332, 43] width 586 height 22
paste input "PENSAR EN TI"
type input "PENSAR EN TI"
click at [597, 120] on button "Search" at bounding box center [591, 127] width 65 height 22
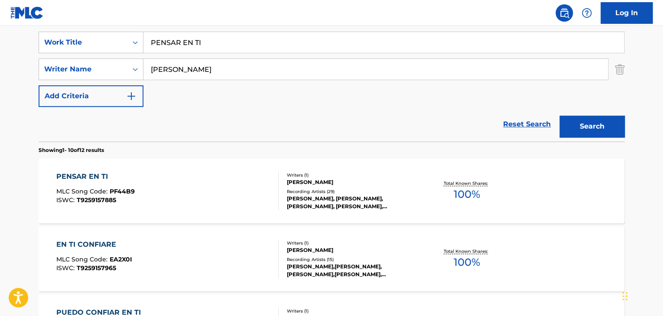
click at [140, 185] on div "PENSAR EN TI MLC Song Code : PF44B9 ISWC : T9259157885" at bounding box center [167, 191] width 223 height 39
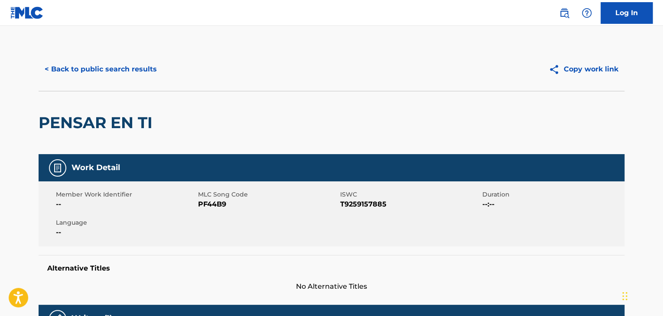
click at [215, 205] on span "PF44B9" at bounding box center [268, 204] width 140 height 10
click at [111, 71] on button "< Back to public search results" at bounding box center [101, 70] width 124 height 22
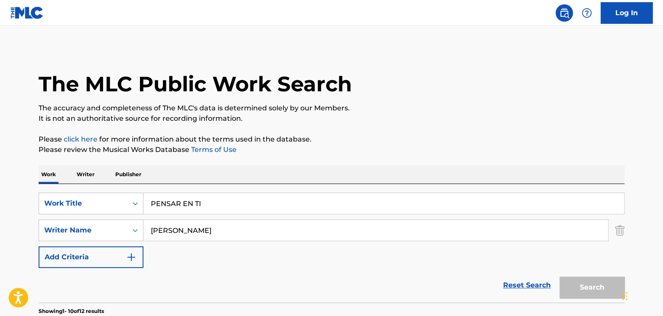
scroll to position [161, 0]
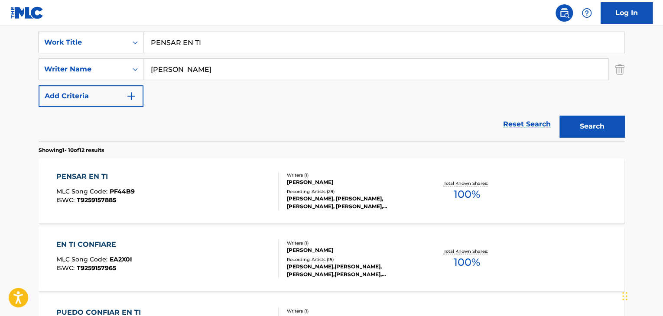
drag, startPoint x: 227, startPoint y: 44, endPoint x: 93, endPoint y: 47, distance: 133.9
click at [94, 46] on div "SearchWithCriteria2575ec03-38ca-46db-acfe-a51c87761b22 Work Title PENSAR EN TI" at bounding box center [332, 43] width 586 height 22
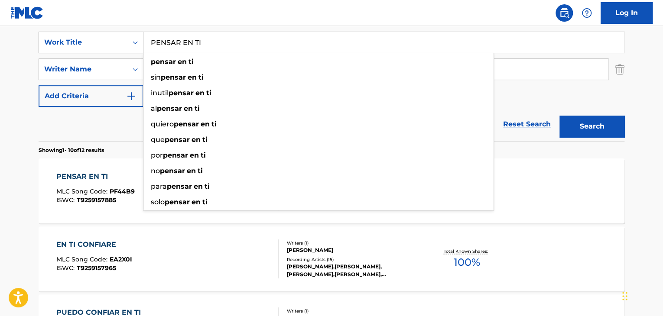
paste input "UEDO CONFIAR"
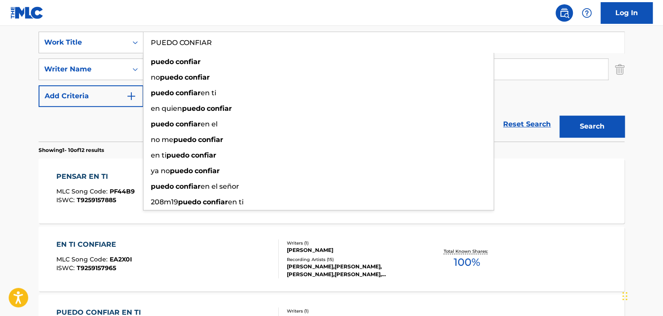
type input "PUEDO CONFIAR"
click at [583, 120] on button "Search" at bounding box center [591, 127] width 65 height 22
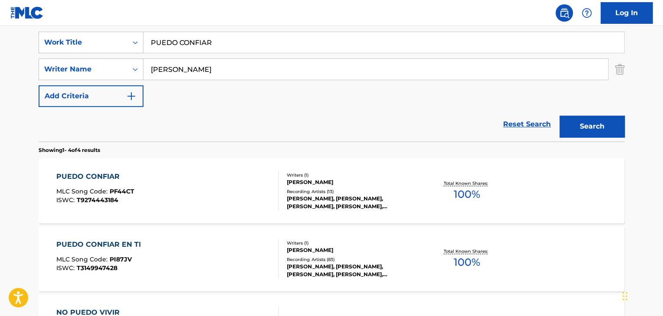
click at [120, 197] on div "ISWC : T9274443184" at bounding box center [95, 200] width 78 height 7
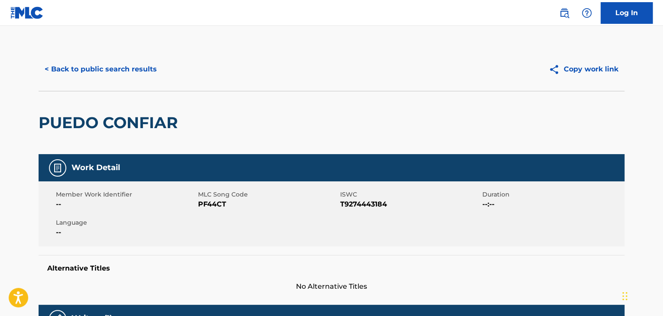
click at [211, 203] on span "PF44CT" at bounding box center [268, 204] width 140 height 10
click at [130, 65] on button "< Back to public search results" at bounding box center [101, 70] width 124 height 22
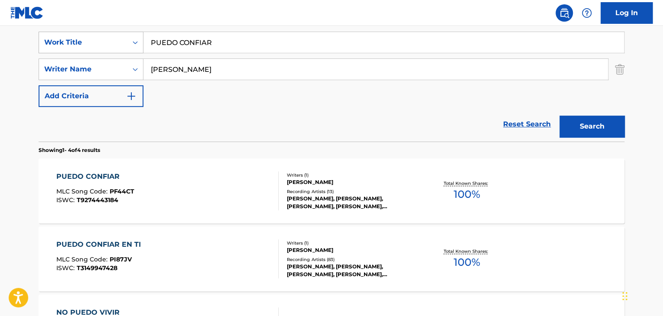
drag, startPoint x: 223, startPoint y: 35, endPoint x: 83, endPoint y: 52, distance: 140.5
click at [83, 52] on div "SearchWithCriteria2575ec03-38ca-46db-acfe-a51c87761b22 Work Title PUEDO CONFIAR" at bounding box center [332, 43] width 586 height 22
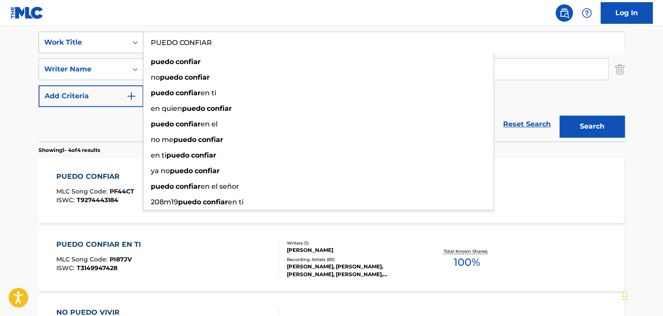
paste input "ERDONAME"
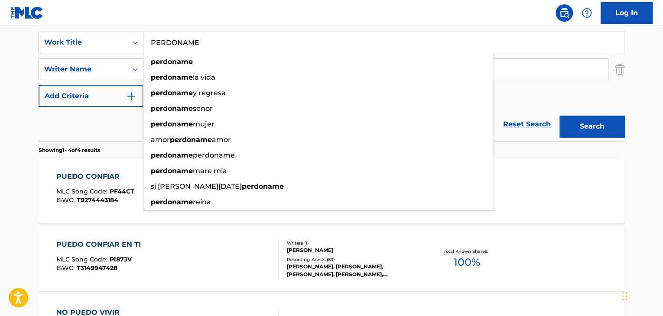
type input "PERDONAME"
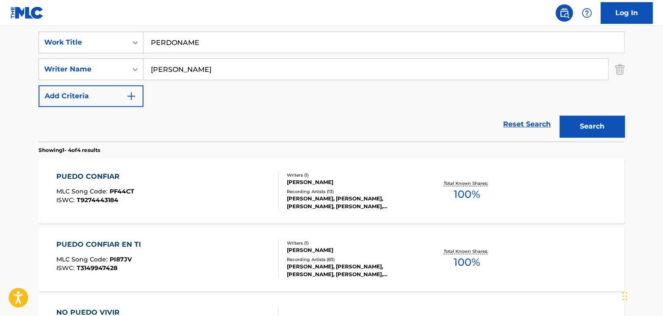
click at [578, 118] on button "Search" at bounding box center [591, 127] width 65 height 22
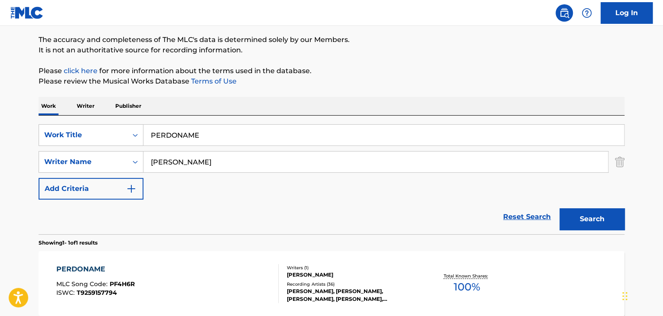
scroll to position [155, 0]
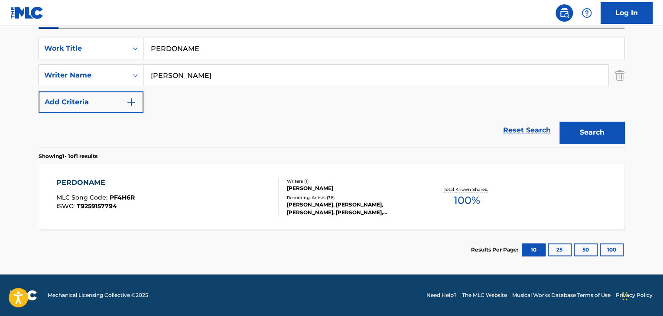
click at [194, 189] on div "PERDONAME MLC Song Code : PF4H6R ISWC : T9259157794" at bounding box center [167, 197] width 223 height 39
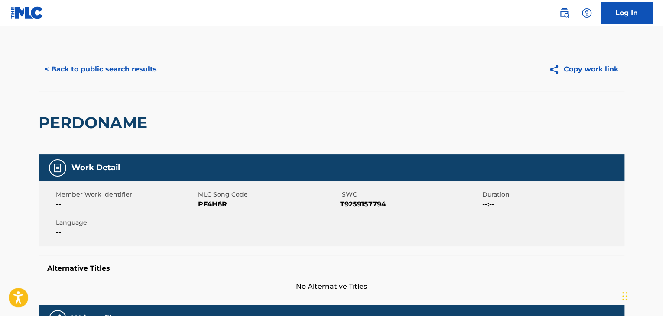
click at [224, 203] on span "PF4H6R" at bounding box center [268, 204] width 140 height 10
click at [222, 202] on span "PF4H6R" at bounding box center [268, 204] width 140 height 10
click at [154, 65] on button "< Back to public search results" at bounding box center [101, 70] width 124 height 22
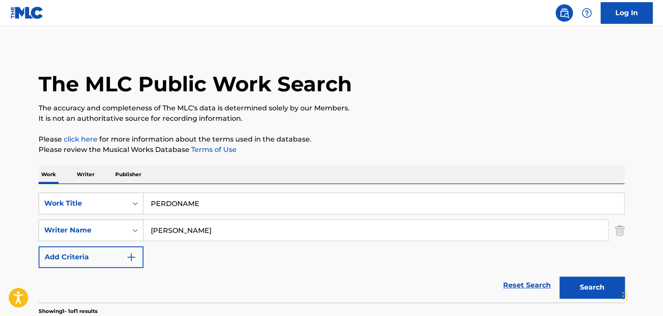
scroll to position [106, 0]
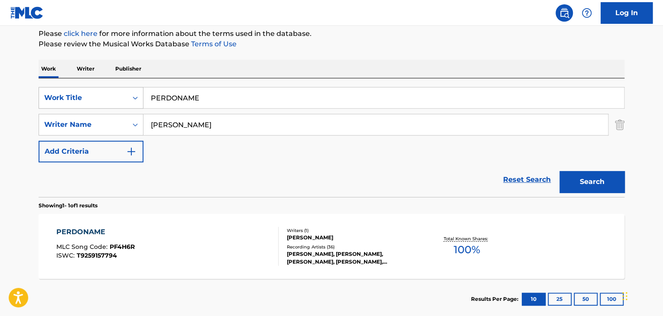
drag, startPoint x: 211, startPoint y: 96, endPoint x: 113, endPoint y: 107, distance: 98.5
click at [113, 107] on div "SearchWithCriteria2575ec03-38ca-46db-acfe-a51c87761b22 Work Title PERDONAME" at bounding box center [332, 98] width 586 height 22
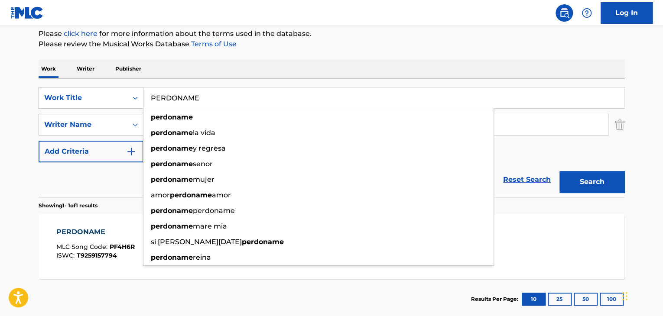
paste input "QUIZAS HOY"
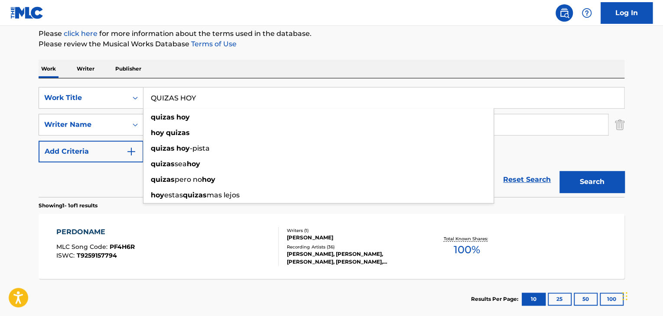
type input "QUIZAS HOY"
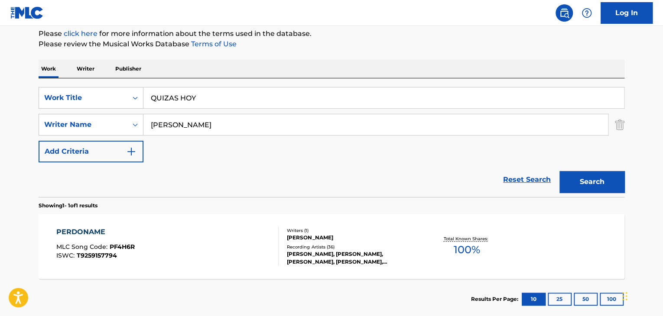
click at [579, 185] on button "Search" at bounding box center [591, 182] width 65 height 22
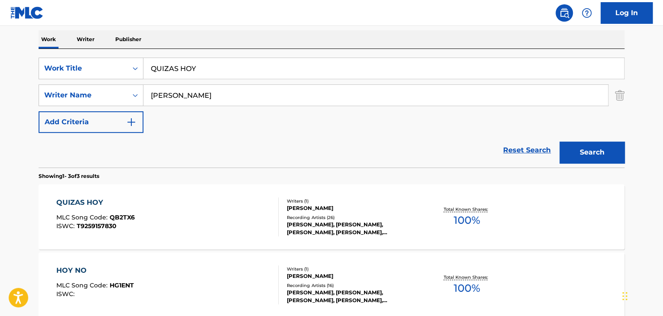
scroll to position [149, 0]
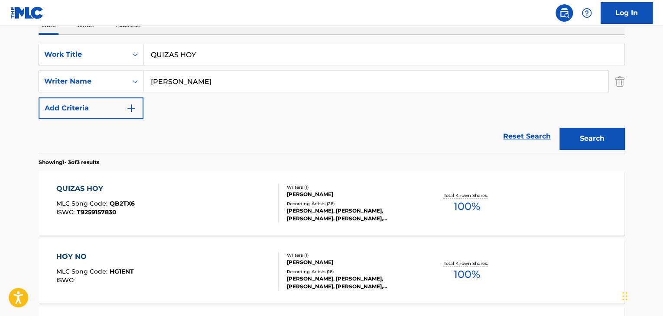
click at [117, 210] on div "ISWC : T9259157830" at bounding box center [95, 212] width 78 height 7
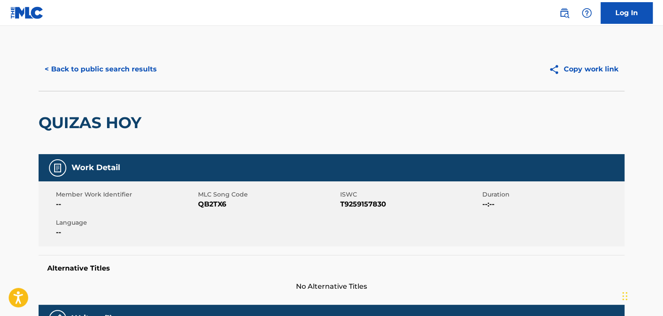
click at [215, 197] on span "MLC Song Code" at bounding box center [268, 194] width 140 height 9
click at [212, 203] on span "QB2TX6" at bounding box center [268, 204] width 140 height 10
click at [213, 203] on span "QB2TX6" at bounding box center [268, 204] width 140 height 10
click at [138, 75] on button "< Back to public search results" at bounding box center [101, 70] width 124 height 22
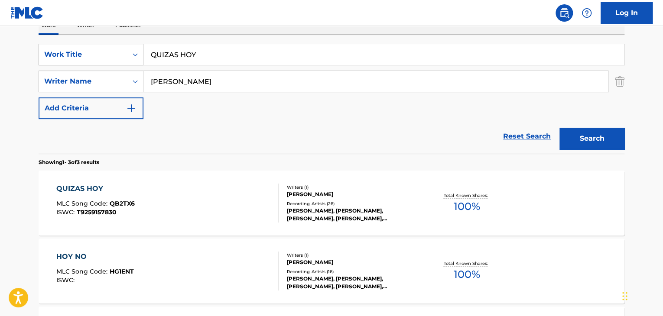
drag, startPoint x: 213, startPoint y: 47, endPoint x: 142, endPoint y: 49, distance: 71.5
click at [142, 49] on div "SearchWithCriteria2575ec03-38ca-46db-acfe-a51c87761b22 Work Title QUIZAS HOY" at bounding box center [332, 55] width 586 height 22
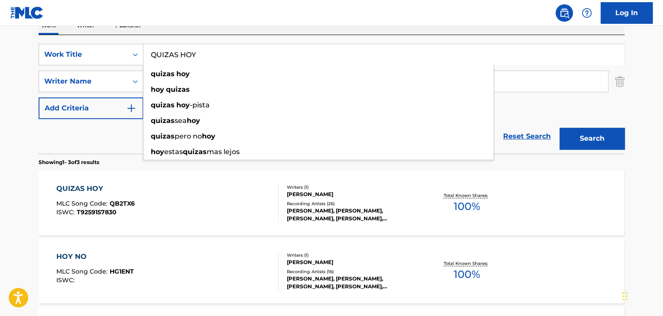
paste input "ERO ENAMORARME MAS DE TI"
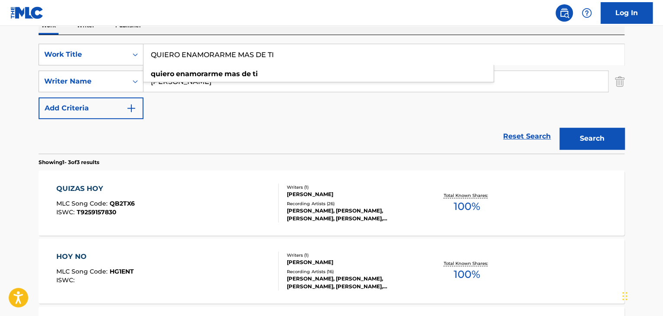
type input "QUIERO ENAMORARME MAS DE TI"
click at [562, 137] on button "Search" at bounding box center [591, 139] width 65 height 22
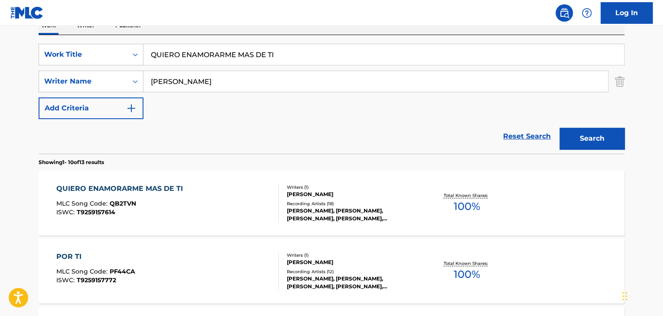
click at [257, 202] on div "QUIERO ENAMORARME MAS DE TI MLC Song Code : QB2TVN ISWC : T9259157614" at bounding box center [167, 203] width 223 height 39
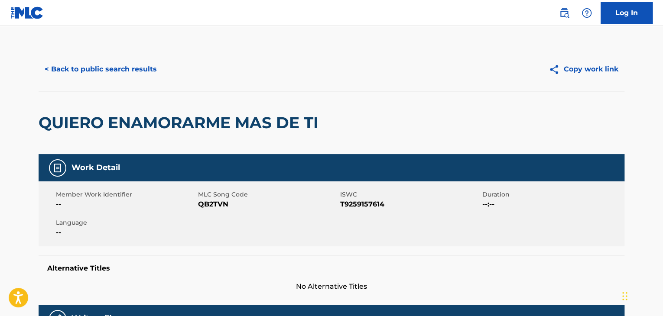
click at [221, 207] on span "QB2TVN" at bounding box center [268, 204] width 140 height 10
click at [140, 76] on button "< Back to public search results" at bounding box center [101, 70] width 124 height 22
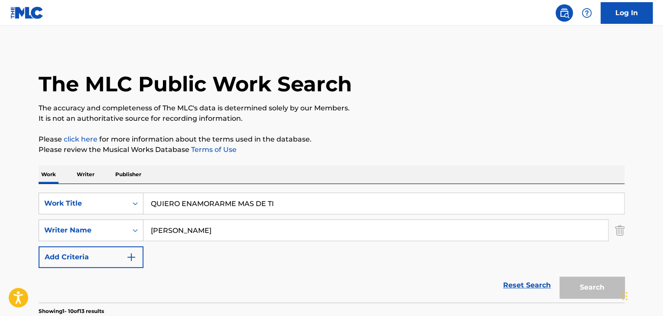
scroll to position [149, 0]
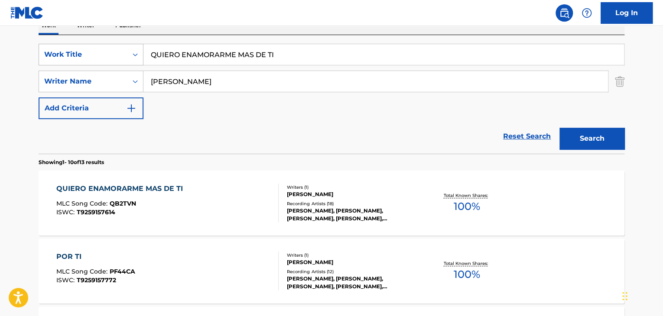
drag, startPoint x: 286, startPoint y: 59, endPoint x: 62, endPoint y: 54, distance: 224.1
click at [77, 56] on div "SearchWithCriteria2575ec03-38ca-46db-acfe-a51c87761b22 Work Title QUIERO ENAMOR…" at bounding box center [332, 55] width 586 height 22
paste input "YO TE CREO A"
type input "YO TE CREO A TI"
click at [599, 142] on button "Search" at bounding box center [591, 139] width 65 height 22
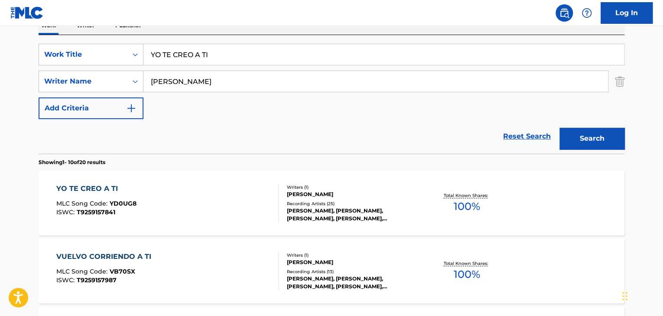
click at [210, 209] on div "YO TE CREO A TI MLC Song Code : YD0UG8 ISWC : T9259157841" at bounding box center [167, 203] width 223 height 39
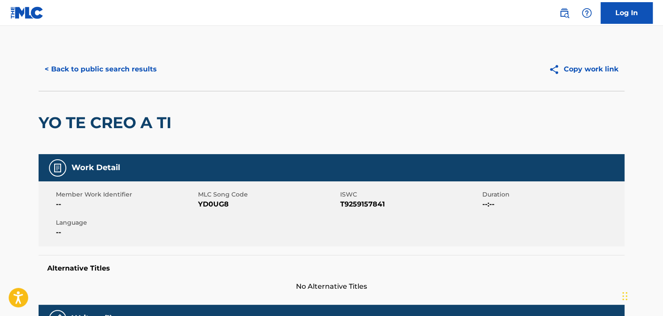
click at [218, 202] on span "YD0UG8" at bounding box center [268, 204] width 140 height 10
drag, startPoint x: 218, startPoint y: 202, endPoint x: 203, endPoint y: 197, distance: 16.3
click at [214, 200] on span "YD0UG8" at bounding box center [268, 204] width 140 height 10
click at [204, 203] on span "YD0UG8" at bounding box center [268, 204] width 140 height 10
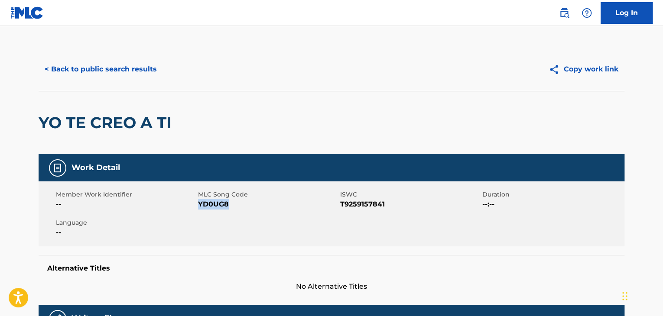
click at [123, 73] on button "< Back to public search results" at bounding box center [101, 70] width 124 height 22
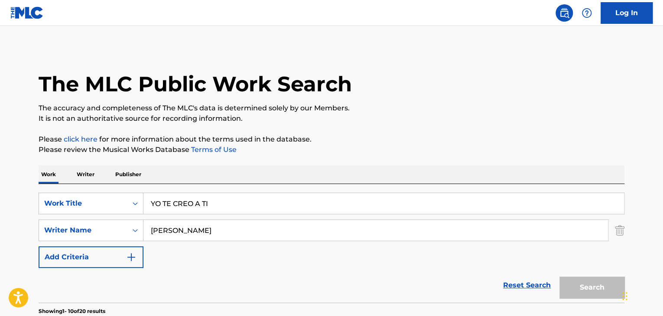
scroll to position [149, 0]
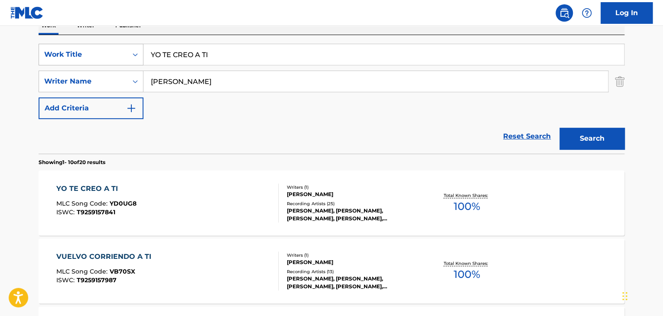
drag, startPoint x: 233, startPoint y: 52, endPoint x: 62, endPoint y: 62, distance: 170.6
click at [65, 59] on div "SearchWithCriteria2575ec03-38ca-46db-acfe-a51c87761b22 Work Title YO TE CREO A …" at bounding box center [332, 55] width 586 height 22
paste input "SONAR"
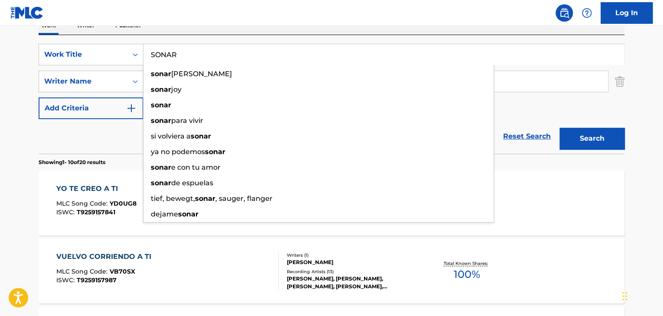
type input "SONAR"
click at [604, 143] on button "Search" at bounding box center [591, 139] width 65 height 22
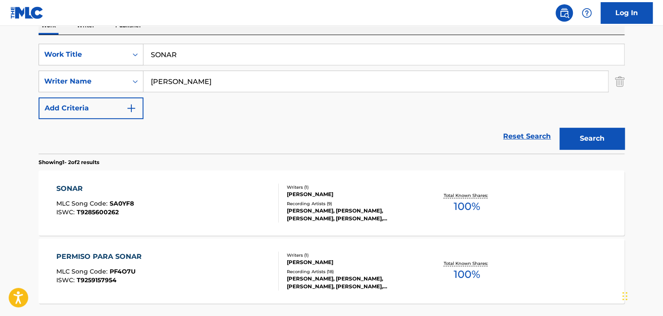
click at [216, 209] on div "SONAR MLC Song Code : SA0YF8 ISWC : T9285600262" at bounding box center [167, 203] width 223 height 39
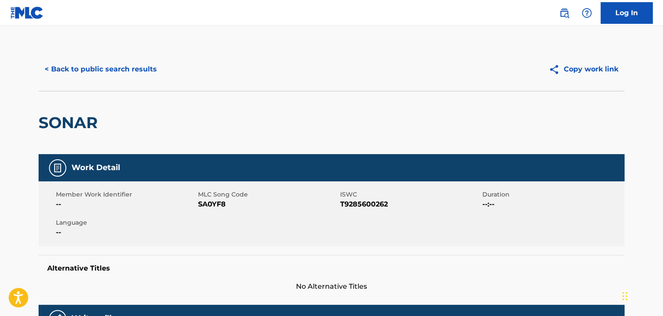
click at [202, 203] on span "SA0YF8" at bounding box center [268, 204] width 140 height 10
click at [109, 72] on button "< Back to public search results" at bounding box center [101, 70] width 124 height 22
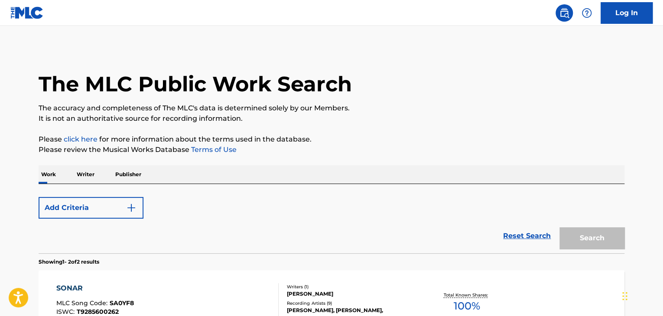
scroll to position [149, 0]
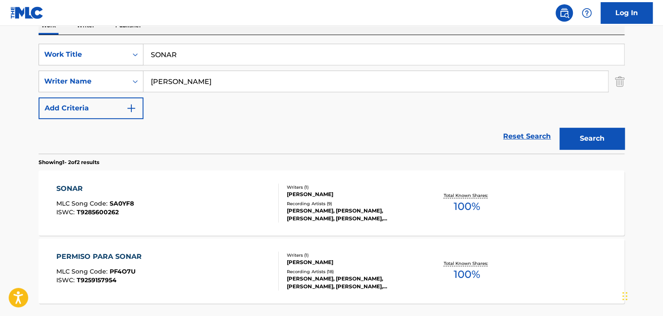
drag, startPoint x: 198, startPoint y: 59, endPoint x: 120, endPoint y: 43, distance: 80.0
click at [120, 41] on div "SearchWithCriteria2575ec03-38ca-46db-acfe-a51c87761b22 Work Title SONAR SearchW…" at bounding box center [332, 94] width 586 height 119
paste input "TU VOZ"
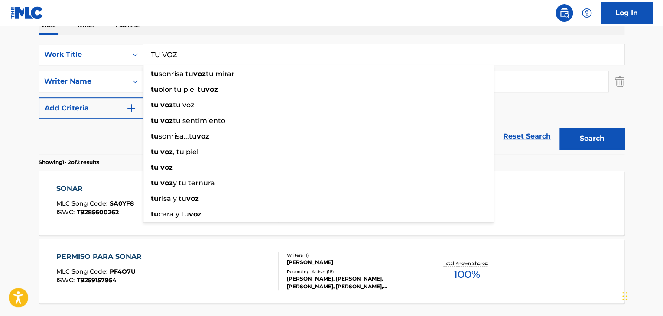
type input "TU VOZ"
drag, startPoint x: 108, startPoint y: 144, endPoint x: 164, endPoint y: 113, distance: 63.4
click at [112, 141] on div "Reset Search Search" at bounding box center [332, 136] width 586 height 35
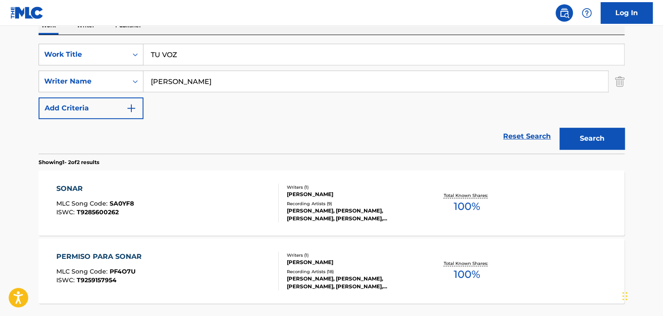
drag, startPoint x: 173, startPoint y: 80, endPoint x: 144, endPoint y: 89, distance: 30.3
click at [139, 75] on div "SearchWithCriteria0e0361fd-caf4-4946-8fab-7acec43eac47 Writer Name [PERSON_NAME]" at bounding box center [332, 82] width 586 height 22
click at [613, 138] on button "Search" at bounding box center [591, 139] width 65 height 22
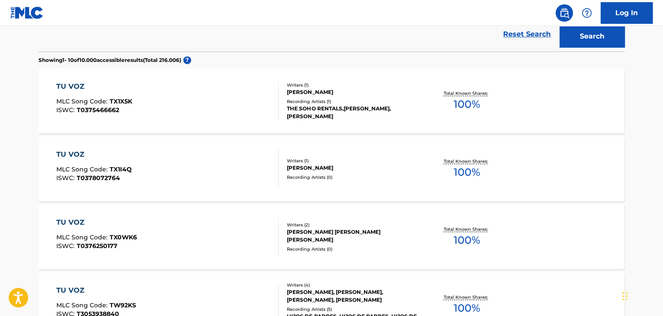
scroll to position [35, 0]
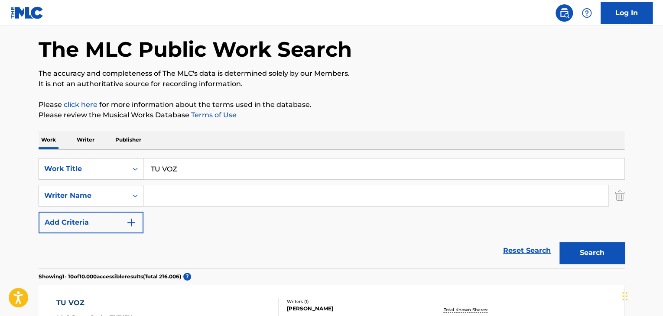
click at [167, 202] on input "Search Form" at bounding box center [375, 195] width 465 height 21
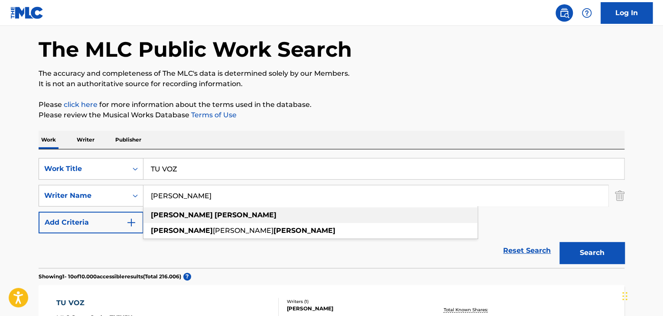
click at [215, 212] on strong "[PERSON_NAME]" at bounding box center [246, 215] width 62 height 8
type input "[PERSON_NAME]"
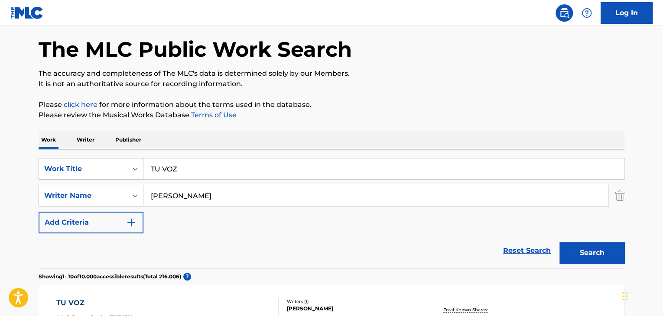
click at [613, 257] on button "Search" at bounding box center [591, 253] width 65 height 22
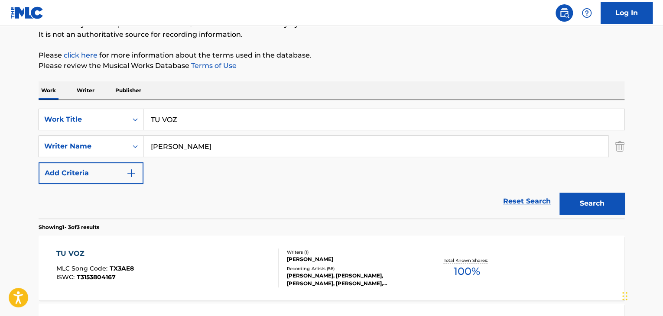
scroll to position [121, 0]
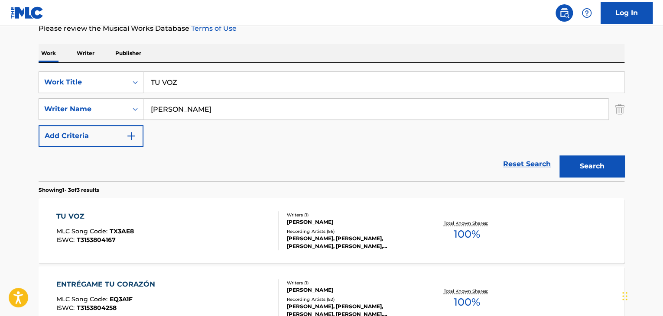
click at [175, 232] on div "TU VOZ MLC Song Code : TX3AE8 ISWC : T3153804167" at bounding box center [167, 230] width 223 height 39
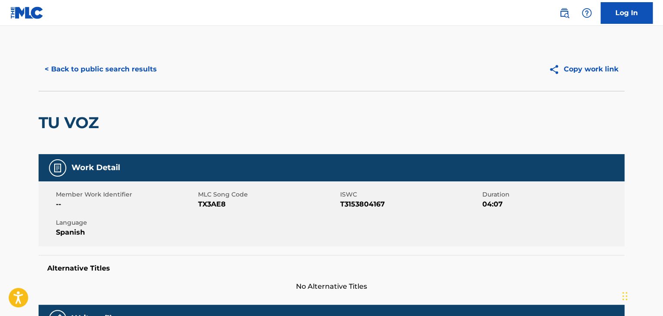
click at [220, 203] on span "TX3AE8" at bounding box center [268, 204] width 140 height 10
click at [84, 69] on button "< Back to public search results" at bounding box center [101, 70] width 124 height 22
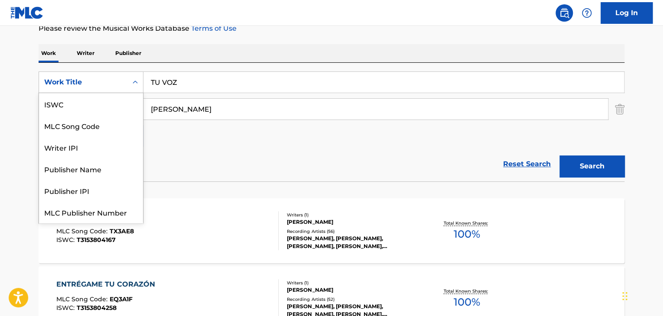
click at [138, 82] on icon "Search Form" at bounding box center [135, 82] width 9 height 9
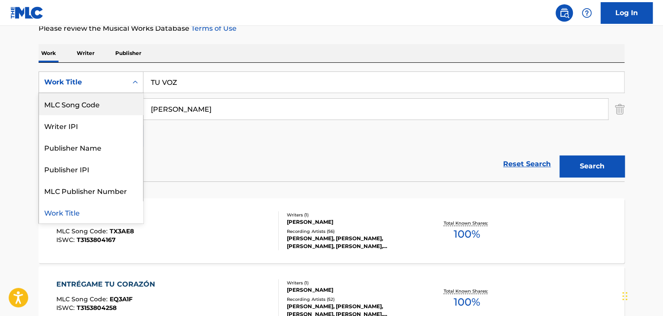
click at [75, 97] on div "MLC Song Code" at bounding box center [91, 104] width 104 height 22
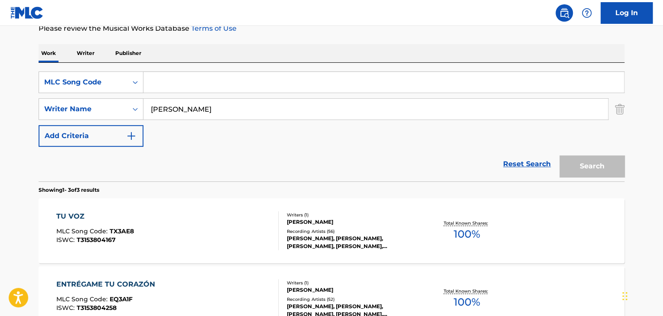
click at [153, 81] on input "Search Form" at bounding box center [383, 82] width 481 height 21
paste input "I32FN3"
type input "I32FN3"
click at [572, 167] on button "Search" at bounding box center [591, 167] width 65 height 22
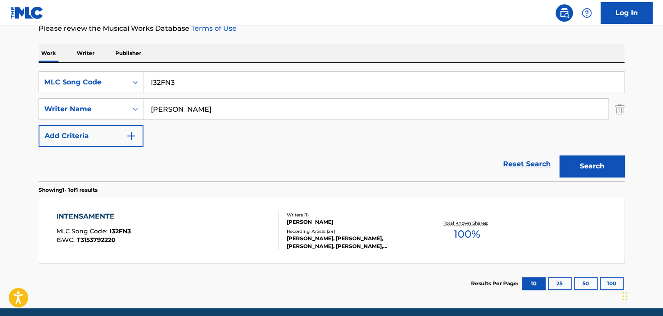
scroll to position [155, 0]
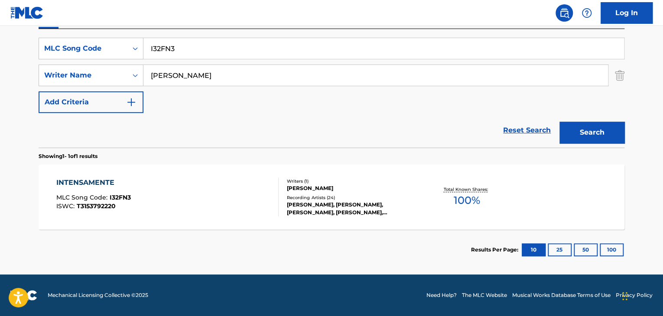
click at [163, 208] on div "INTENSAMENTE MLC Song Code : I32FN3 ISWC : T3153792220" at bounding box center [167, 197] width 223 height 39
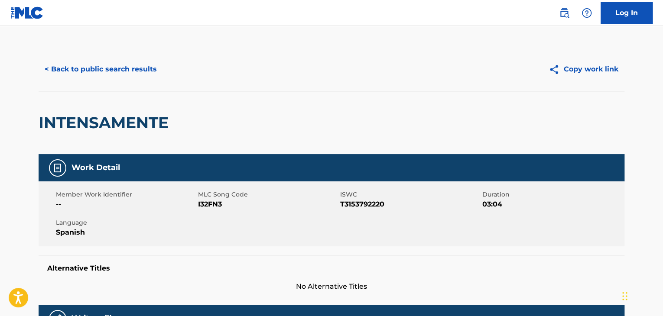
scroll to position [43, 0]
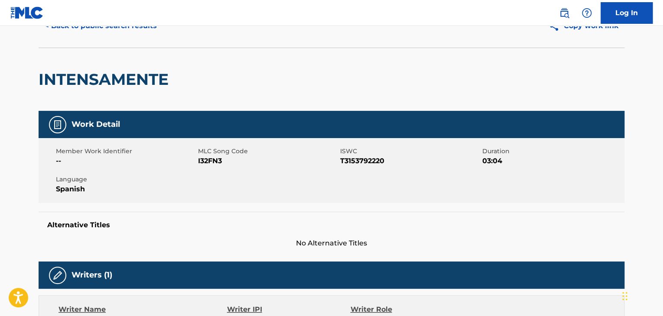
click at [214, 158] on span "I32FN3" at bounding box center [268, 161] width 140 height 10
click at [213, 158] on span "I32FN3" at bounding box center [268, 161] width 140 height 10
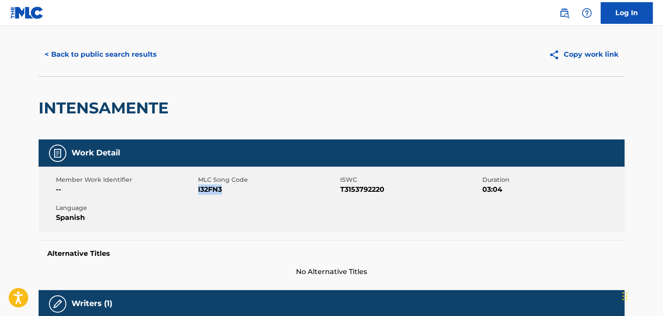
scroll to position [0, 0]
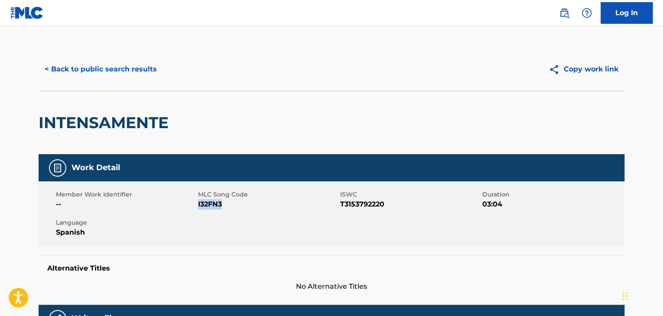
click at [146, 71] on button "< Back to public search results" at bounding box center [101, 70] width 124 height 22
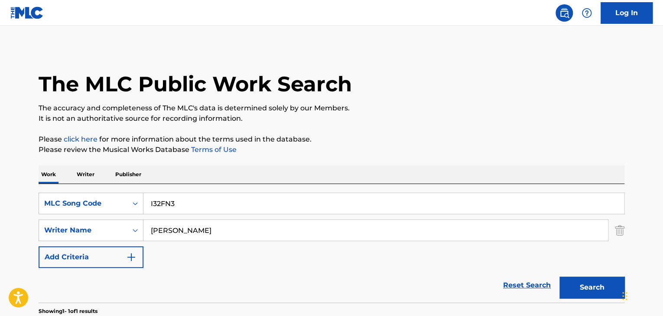
scroll to position [106, 0]
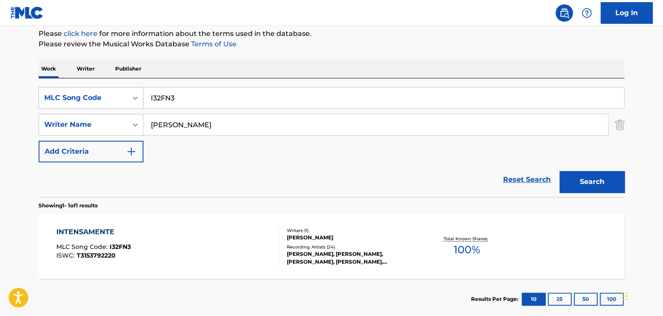
click at [128, 96] on div "Search Form" at bounding box center [135, 98] width 16 height 16
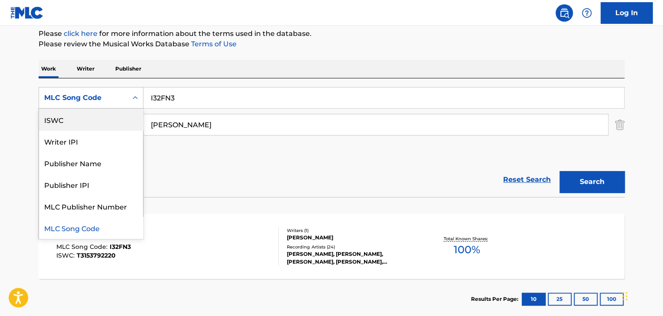
scroll to position [0, 0]
click at [87, 119] on div "Work Title" at bounding box center [91, 120] width 104 height 22
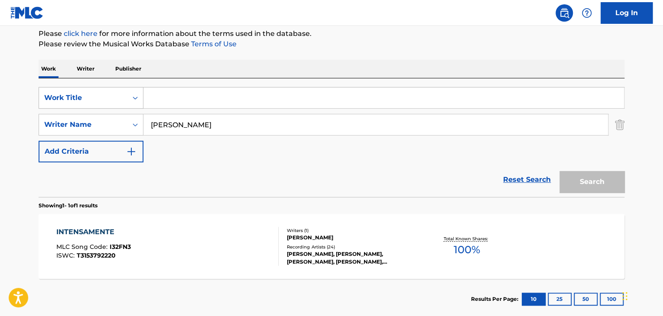
click at [124, 99] on div "Work Title" at bounding box center [83, 98] width 88 height 16
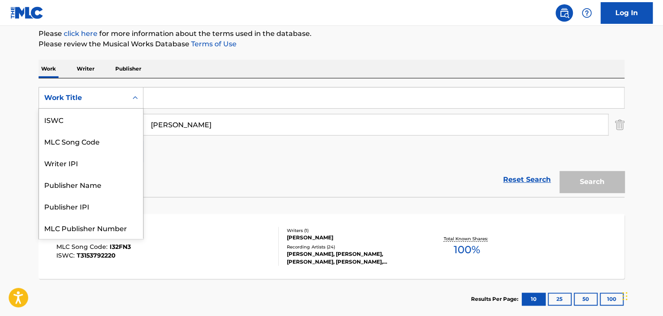
scroll to position [22, 0]
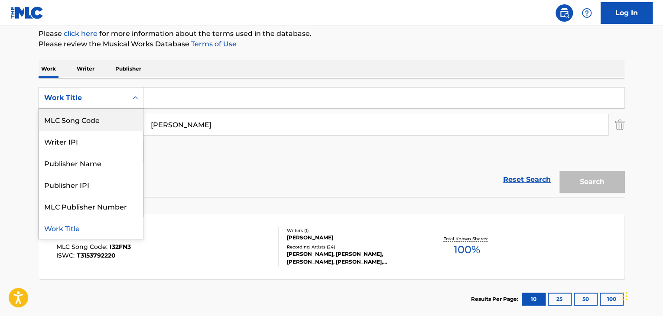
click at [89, 119] on div "MLC Song Code" at bounding box center [91, 120] width 104 height 22
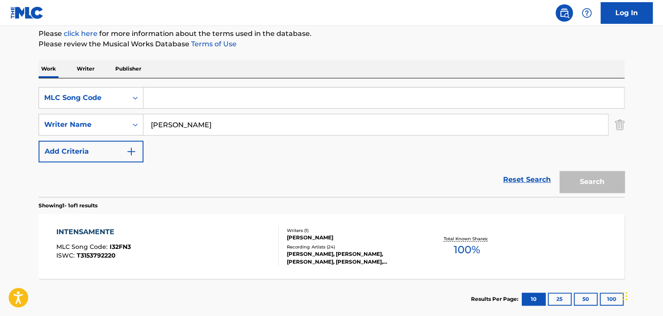
click at [169, 98] on input "Search Form" at bounding box center [383, 98] width 481 height 21
paste input "EQ3AXS"
click at [590, 177] on button "Search" at bounding box center [591, 182] width 65 height 22
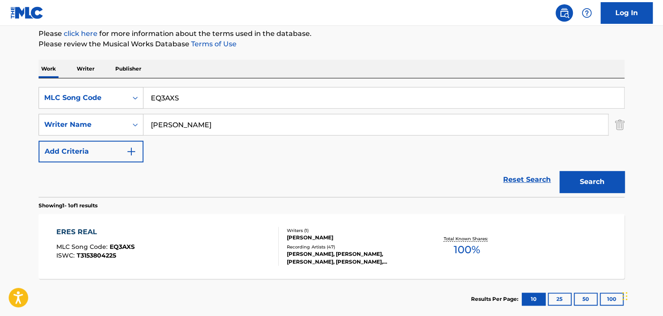
scroll to position [149, 0]
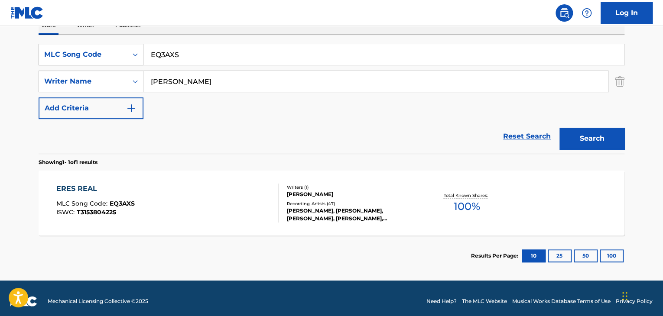
click at [111, 61] on div "SearchWithCriteriaf9c367d7-273d-44c5-b4e9-176a994ded7e MLC Song Code EQ3AXS" at bounding box center [332, 55] width 586 height 22
paste input "S551U"
type input "S551US"
click at [591, 141] on button "Search" at bounding box center [591, 139] width 65 height 22
